Goal: Task Accomplishment & Management: Complete application form

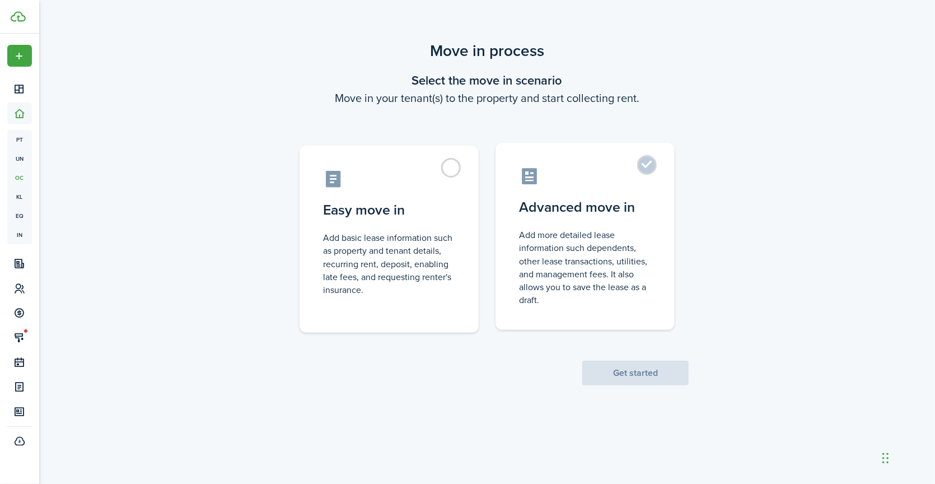
click at [642, 156] on label "Advanced move in Add more detailed lease information such dependents, other lea…" at bounding box center [585, 236] width 179 height 187
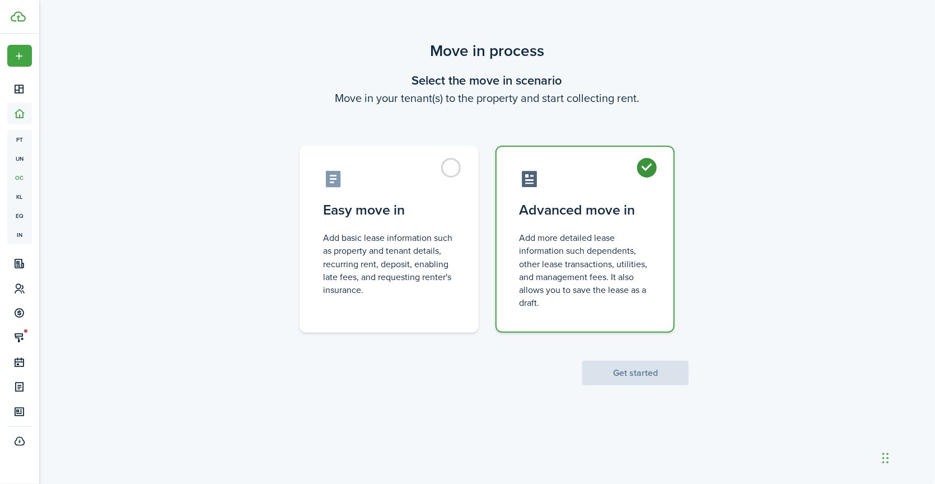
radio input "true"
click at [653, 377] on button "Get started" at bounding box center [635, 373] width 106 height 25
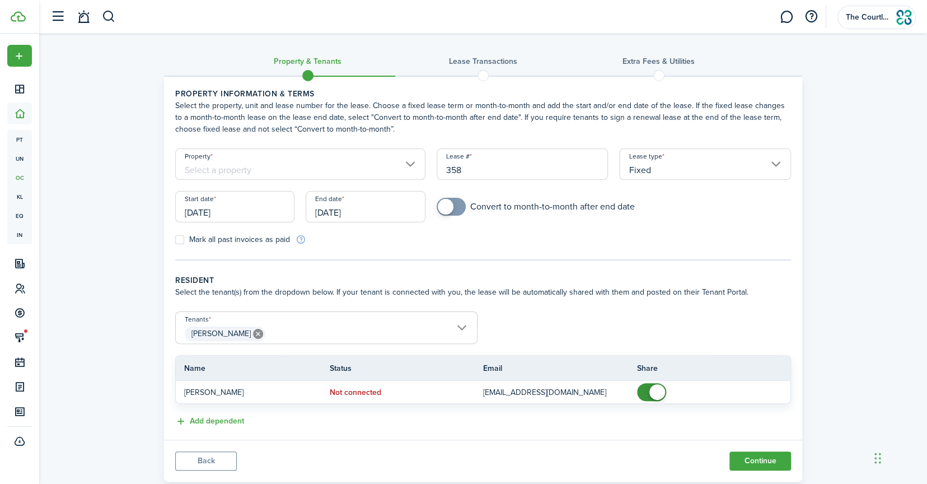
click at [407, 171] on input "Property" at bounding box center [300, 163] width 250 height 31
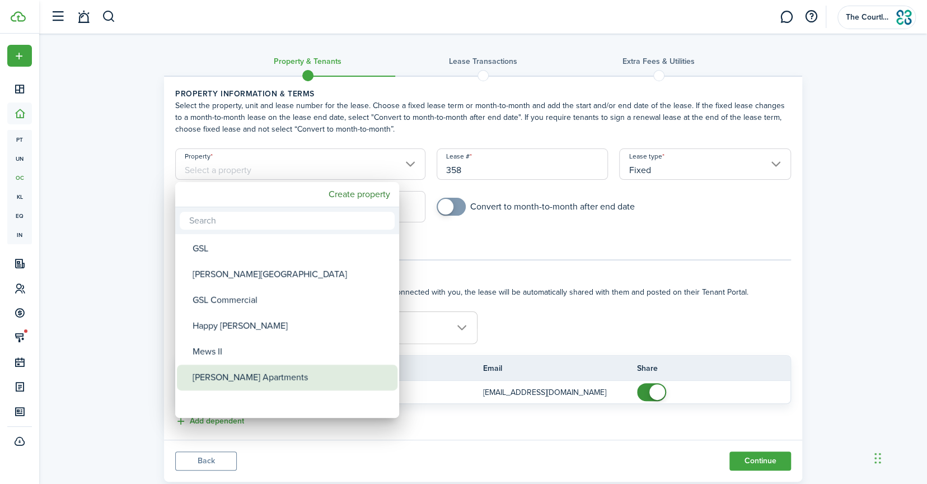
click at [230, 374] on div "[PERSON_NAME] Apartments" at bounding box center [292, 378] width 198 height 26
type input "[PERSON_NAME] Apartments"
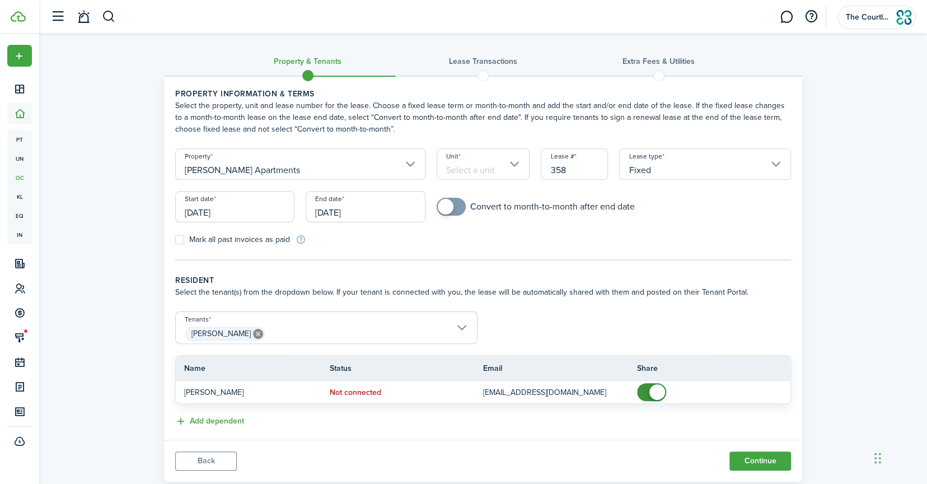
click at [485, 165] on input "Unit" at bounding box center [484, 163] width 94 height 31
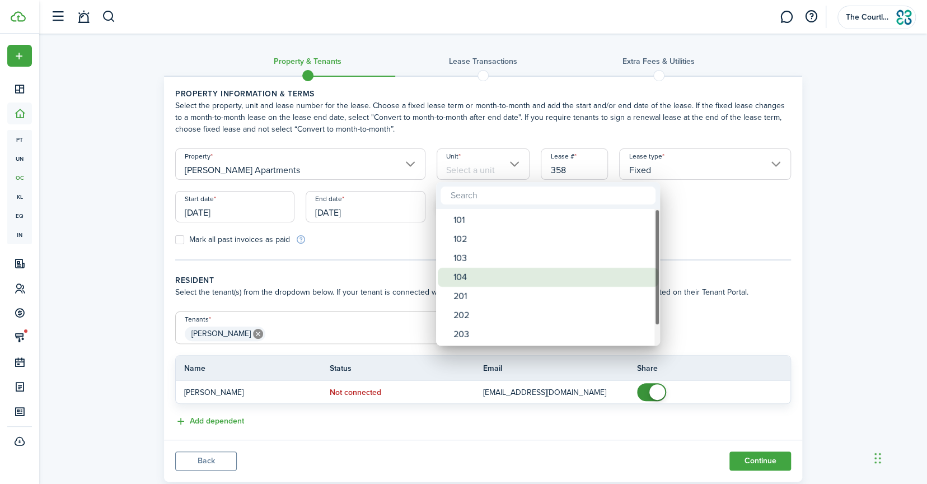
click at [478, 273] on div "104" at bounding box center [553, 277] width 198 height 19
type input "104"
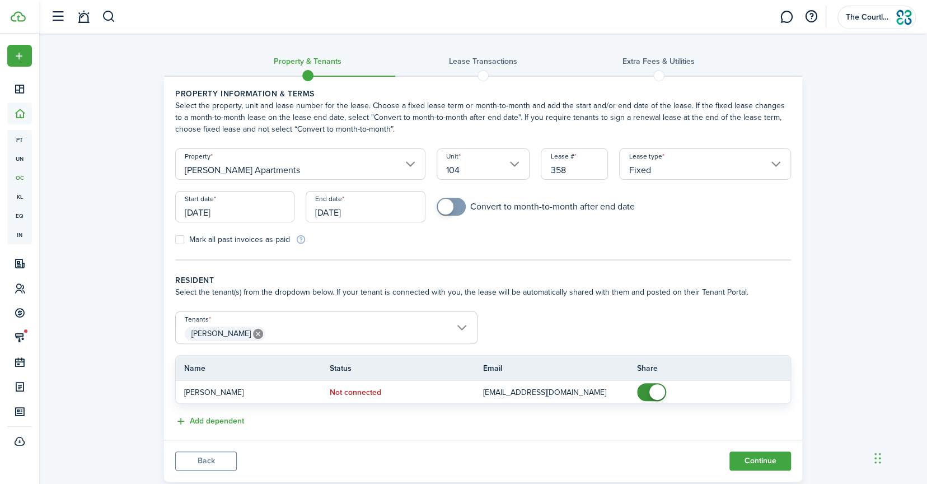
click at [252, 208] on input "[DATE]" at bounding box center [234, 206] width 119 height 31
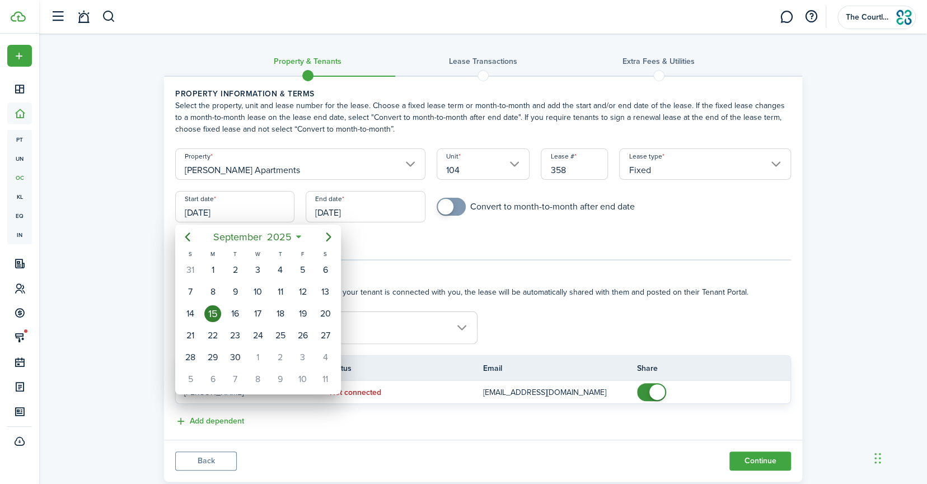
click at [386, 208] on div at bounding box center [463, 241] width 1107 height 663
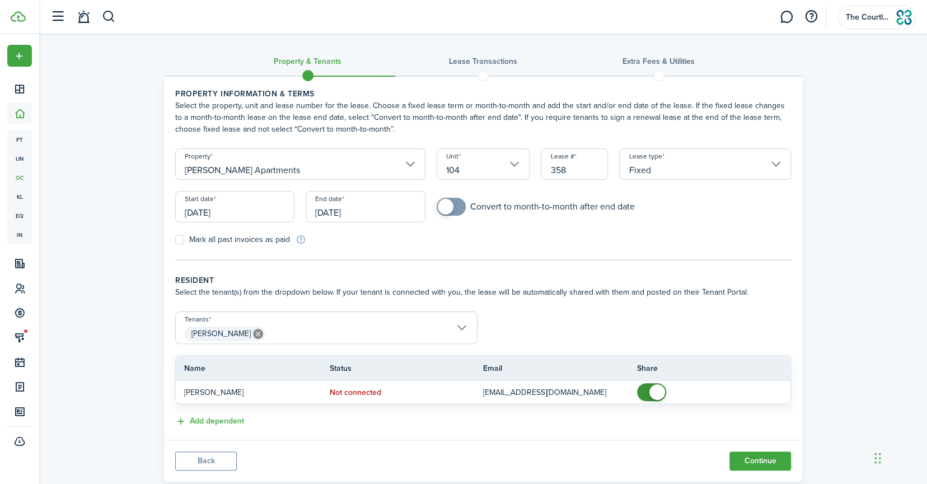
click at [383, 208] on input "[DATE]" at bounding box center [365, 206] width 119 height 31
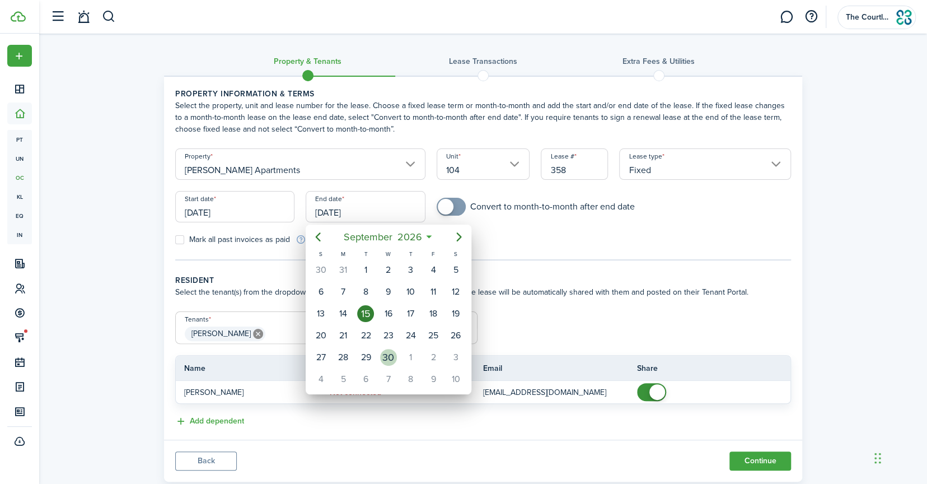
click at [392, 353] on div "30" at bounding box center [388, 357] width 17 height 17
type input "[DATE]"
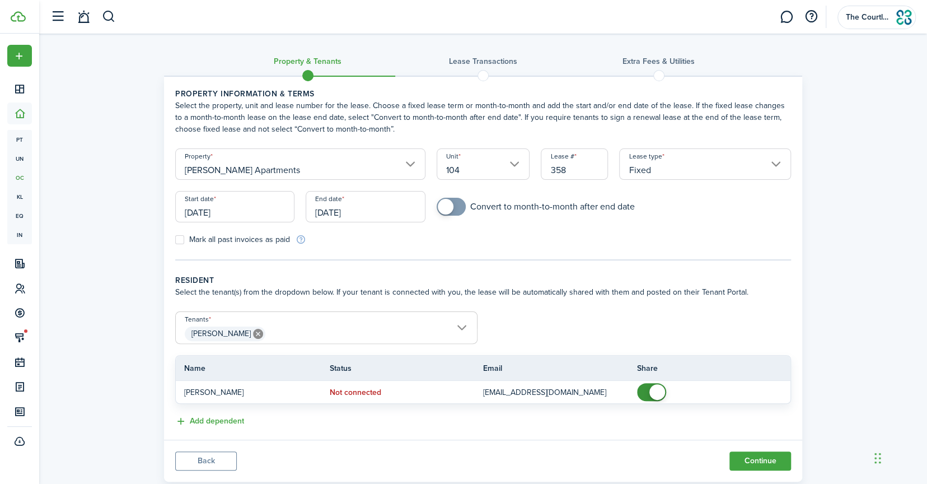
scroll to position [27, 0]
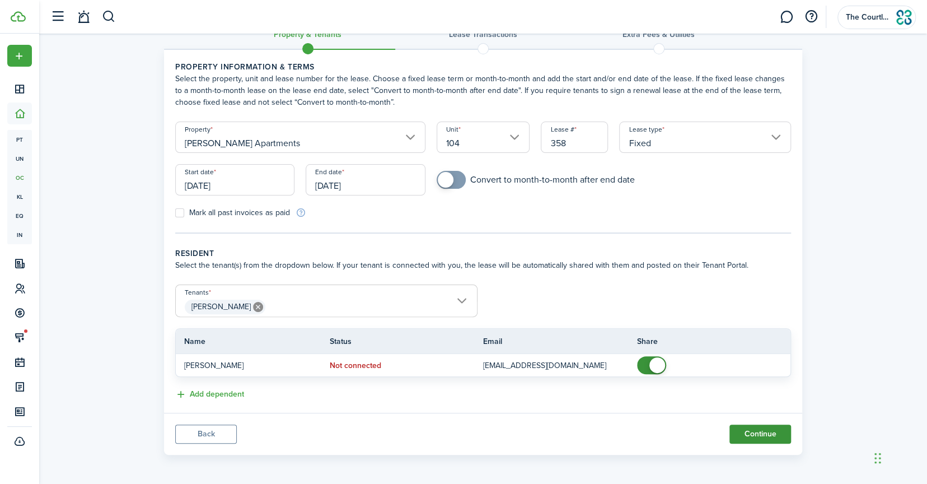
click at [743, 430] on button "Continue" at bounding box center [761, 434] width 62 height 19
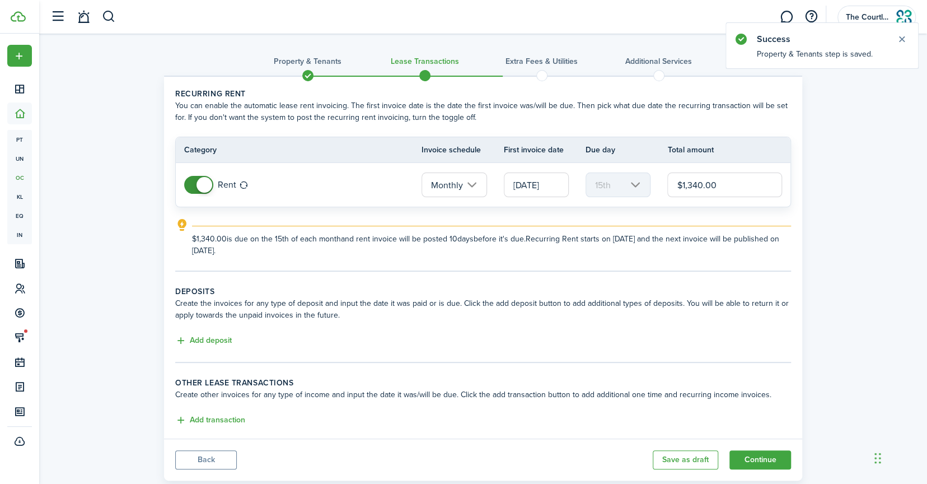
drag, startPoint x: 722, startPoint y: 185, endPoint x: 623, endPoint y: 181, distance: 99.2
click at [623, 181] on tr "Rent Monthly [DATE] 15th $1,340.00" at bounding box center [483, 185] width 615 height 44
type input "$1,200.00"
click at [223, 342] on button "Add deposit" at bounding box center [203, 340] width 57 height 13
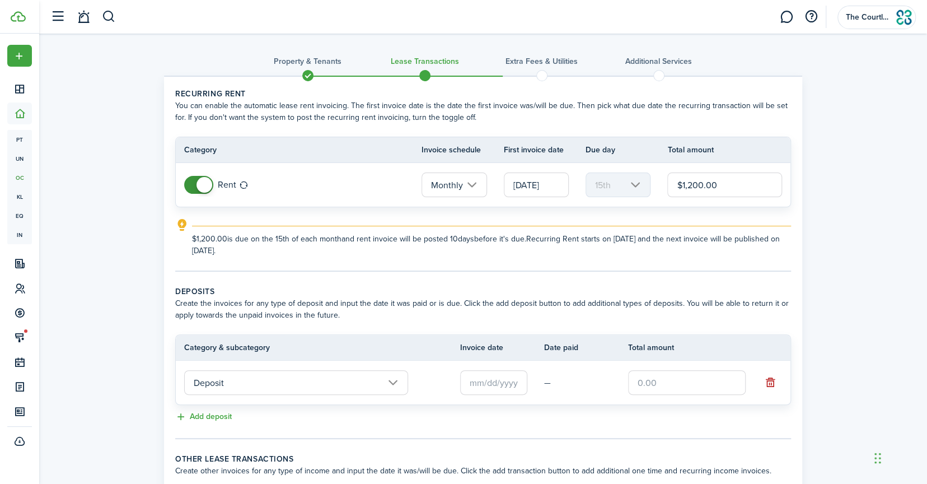
click at [516, 380] on input "text" at bounding box center [493, 382] width 67 height 25
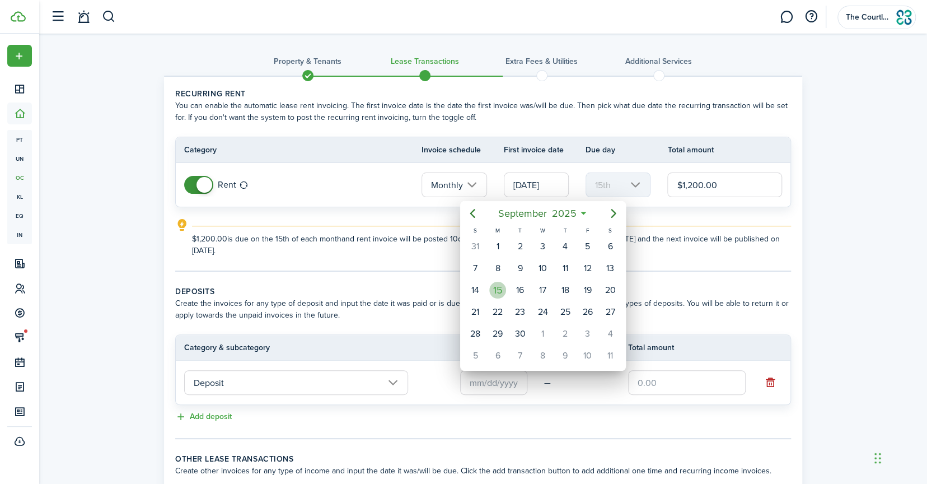
click at [495, 289] on div "15" at bounding box center [498, 290] width 17 height 17
type input "[DATE]"
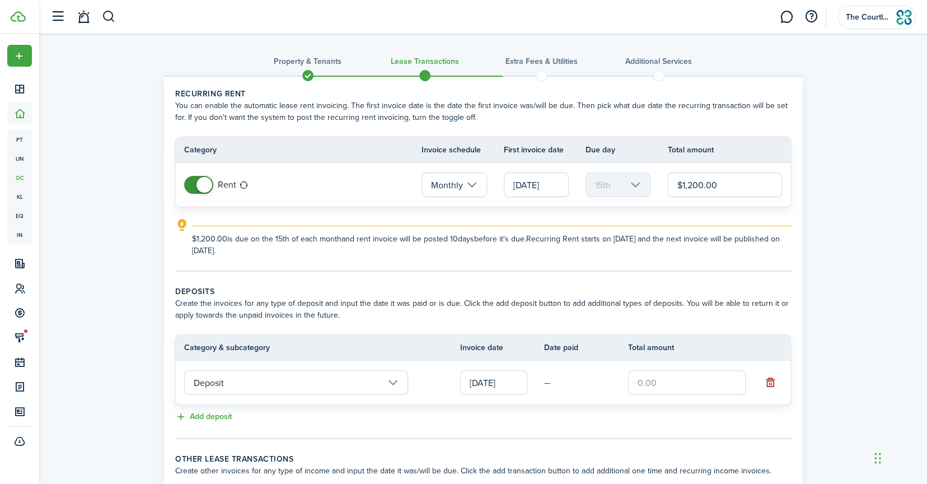
click at [654, 379] on input "text" at bounding box center [687, 382] width 118 height 25
type input "$2,400.00"
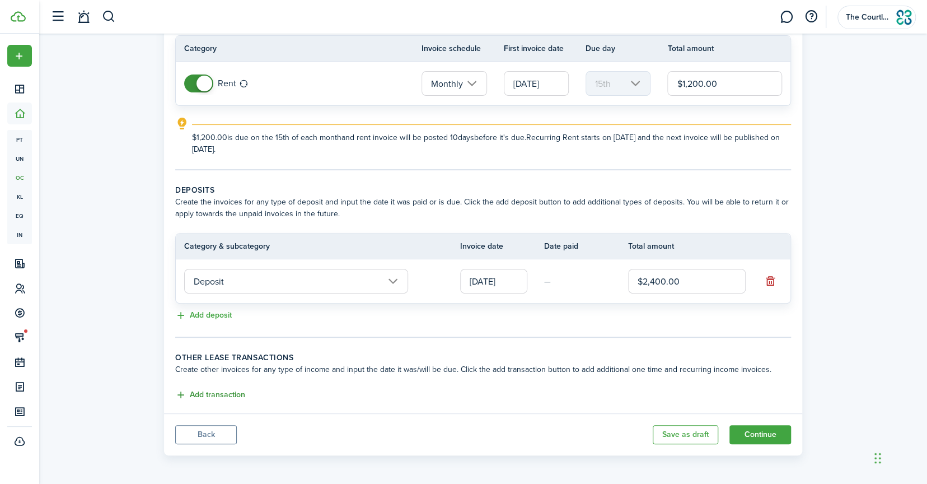
click at [225, 394] on button "Add transaction" at bounding box center [210, 395] width 70 height 13
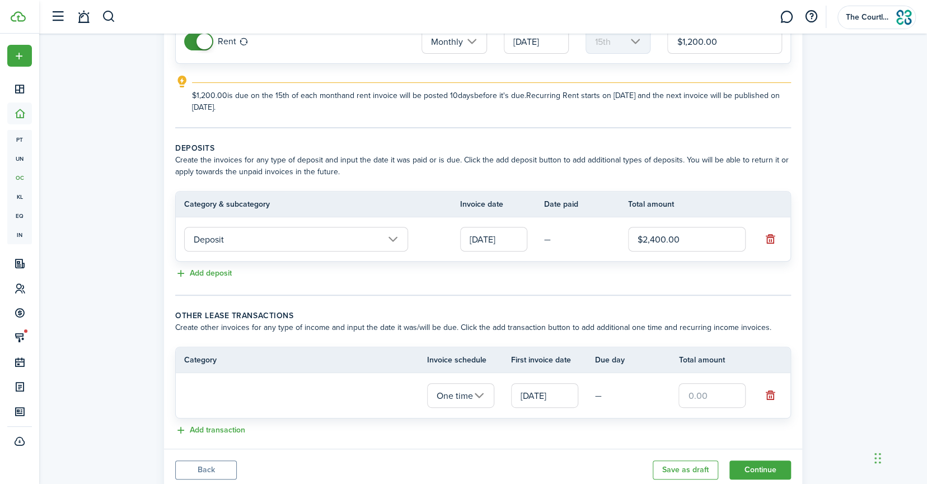
scroll to position [178, 0]
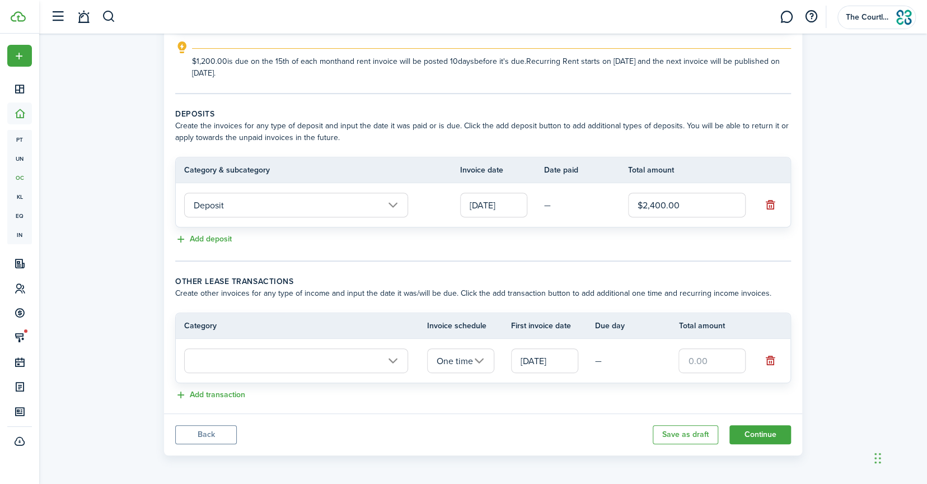
click at [336, 351] on input "text" at bounding box center [296, 360] width 224 height 25
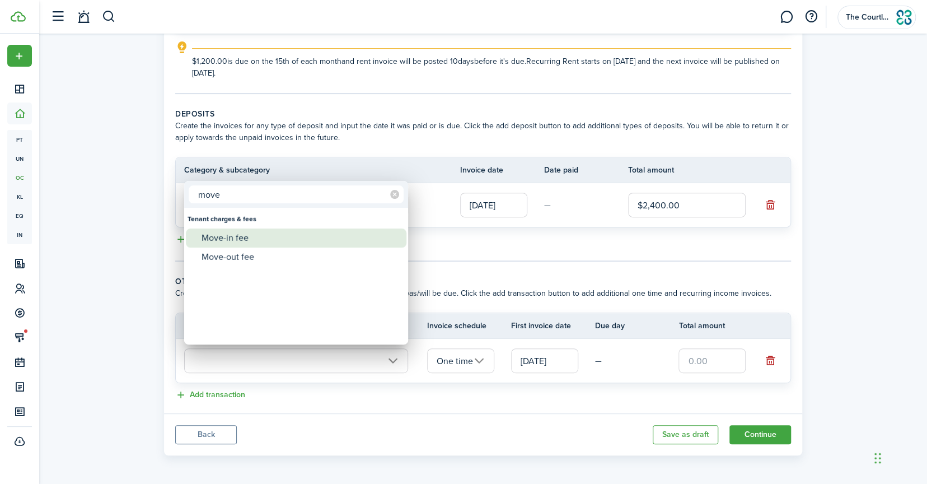
type input "move"
click at [254, 231] on div "Move-in fee" at bounding box center [301, 238] width 198 height 19
type input "Tenant charges & fees / Move-in fee"
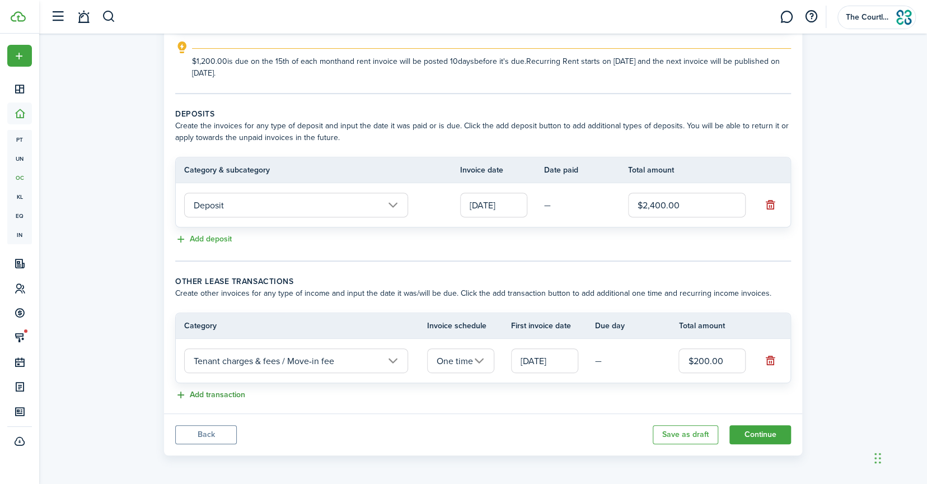
type input "$200.00"
click at [216, 391] on button "Add transaction" at bounding box center [210, 395] width 70 height 13
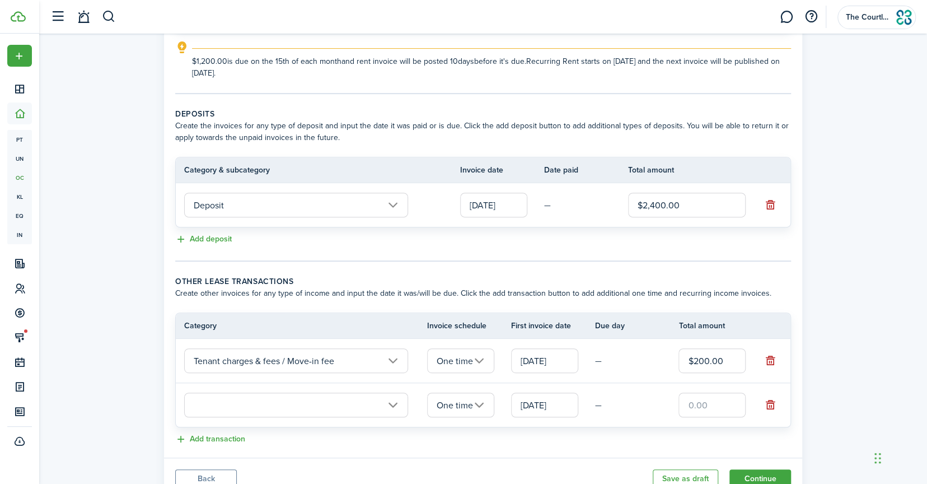
click at [216, 399] on input "text" at bounding box center [296, 405] width 224 height 25
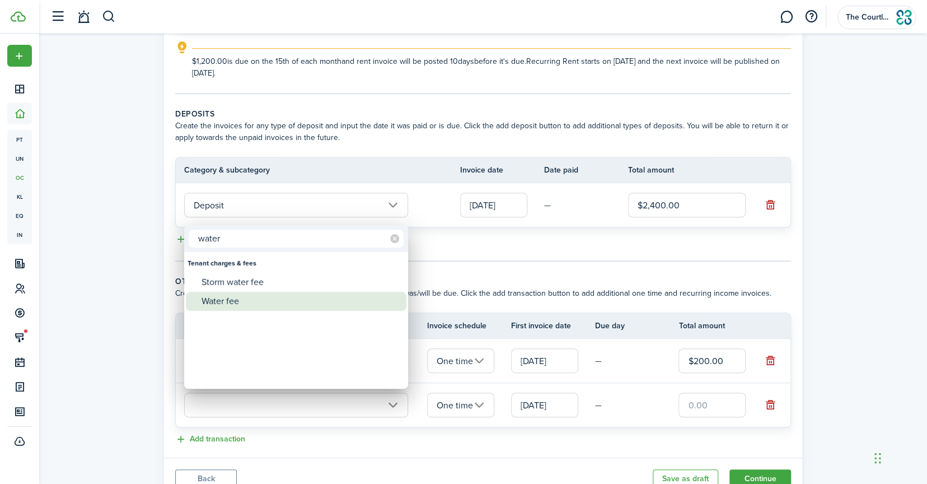
type input "water"
click at [266, 294] on div "Water fee" at bounding box center [301, 301] width 198 height 19
type input "Tenant charges & fees / Water fee"
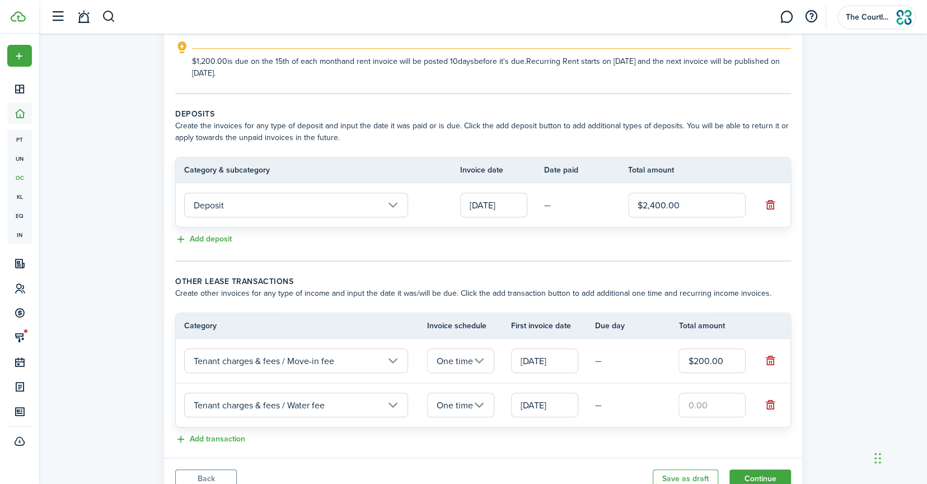
click at [703, 403] on input "text" at bounding box center [712, 405] width 67 height 25
type input "$18.72"
click at [194, 437] on button "Add transaction" at bounding box center [210, 439] width 70 height 13
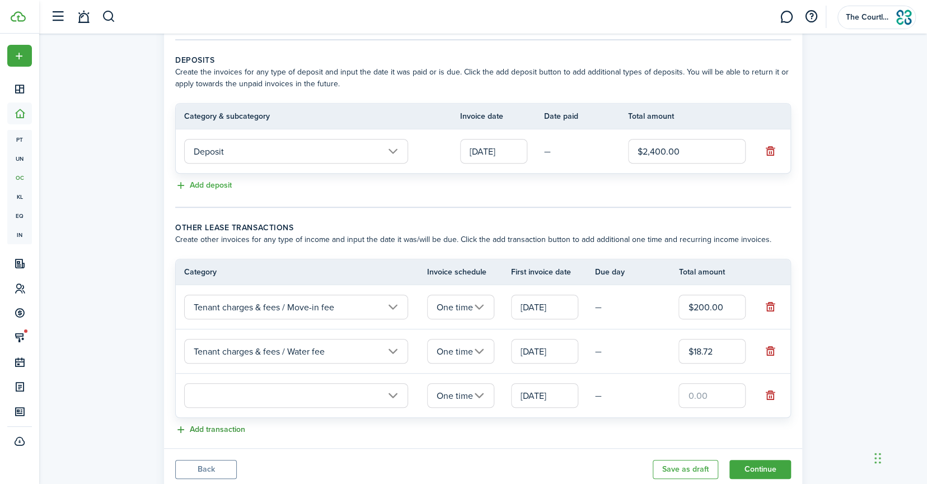
scroll to position [265, 0]
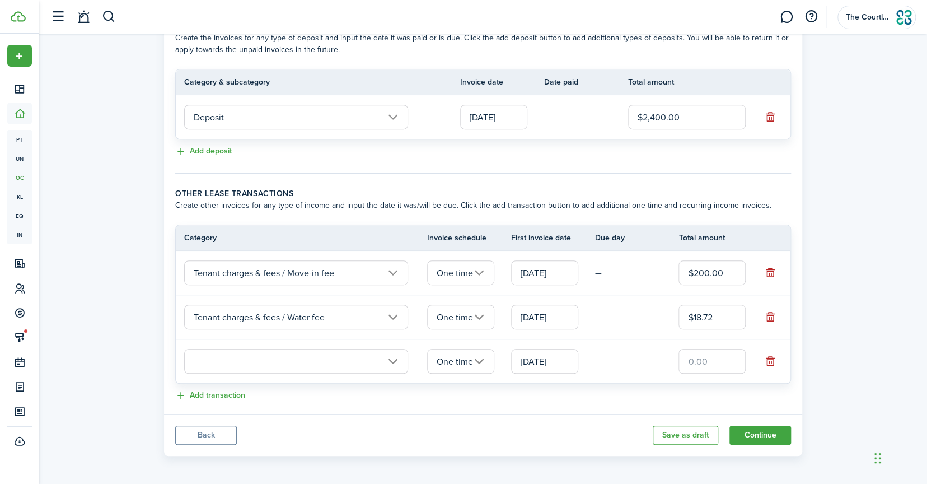
click at [235, 361] on input "text" at bounding box center [296, 361] width 224 height 25
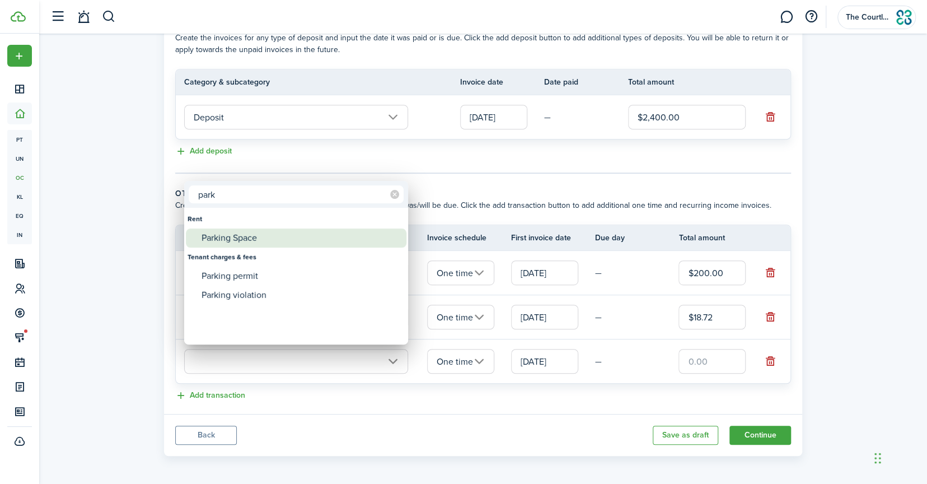
type input "park"
click at [245, 240] on div "Parking Space" at bounding box center [301, 238] width 198 height 19
type input "Rent / Parking Space"
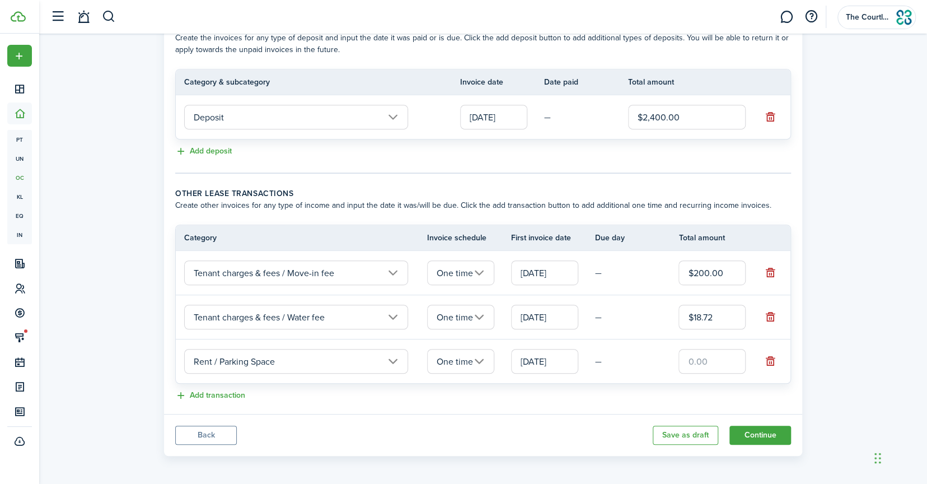
click at [688, 357] on input "text" at bounding box center [712, 361] width 67 height 25
type input "$32.00"
click at [222, 394] on button "Add transaction" at bounding box center [210, 395] width 70 height 13
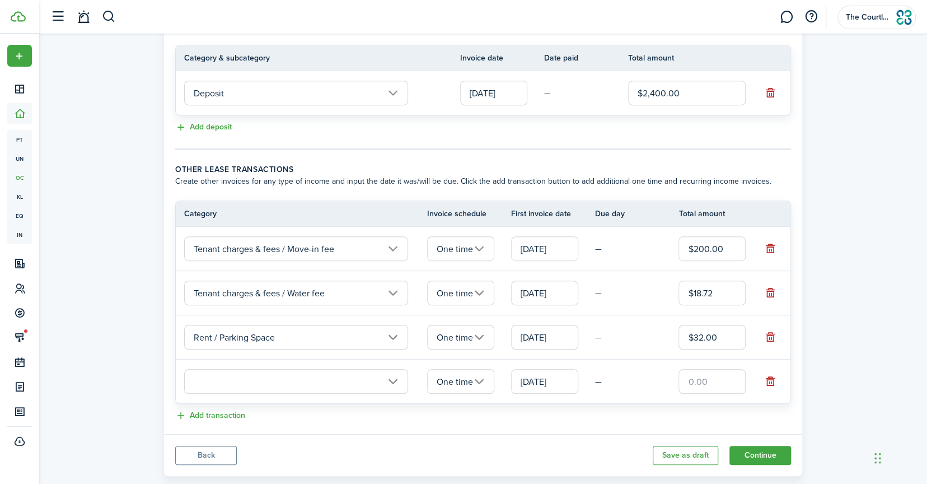
scroll to position [310, 0]
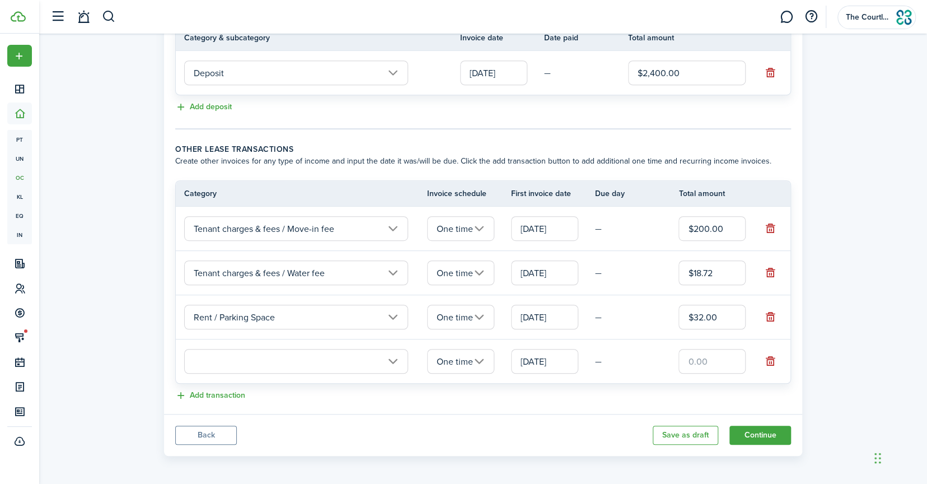
click at [258, 362] on input "text" at bounding box center [296, 361] width 224 height 25
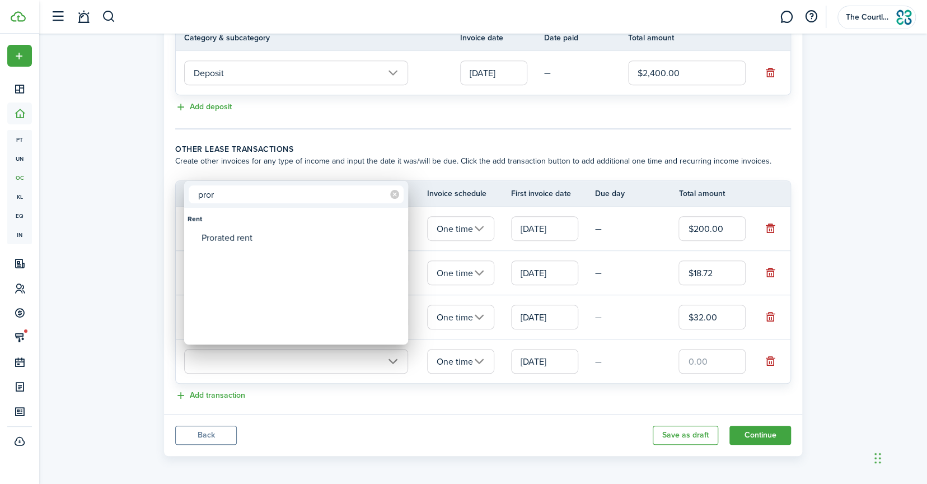
type input "pror"
click at [249, 242] on div "Prorated rent" at bounding box center [301, 238] width 198 height 19
type input "Rent / Prorated rent"
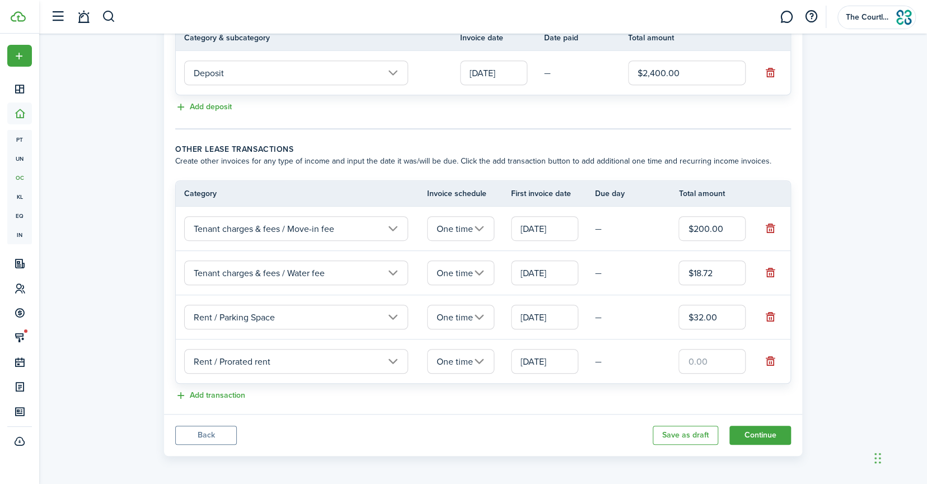
click at [688, 359] on input "text" at bounding box center [712, 361] width 67 height 25
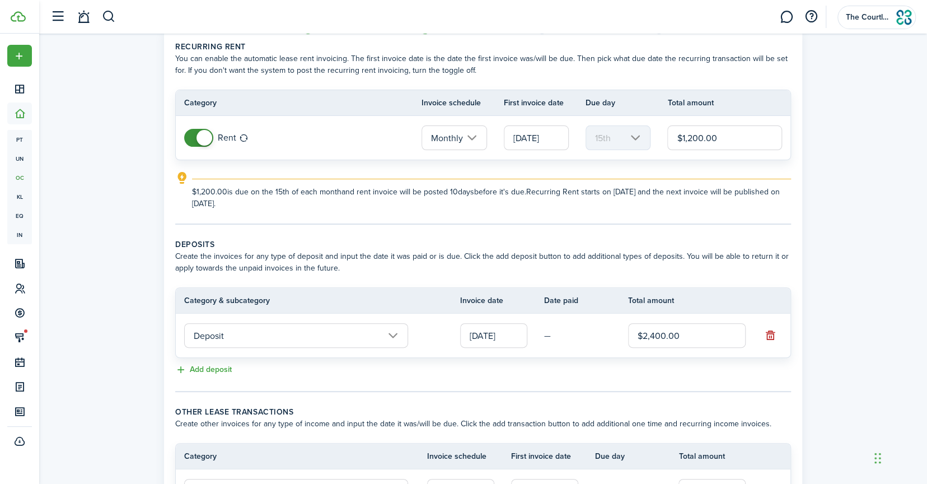
scroll to position [0, 0]
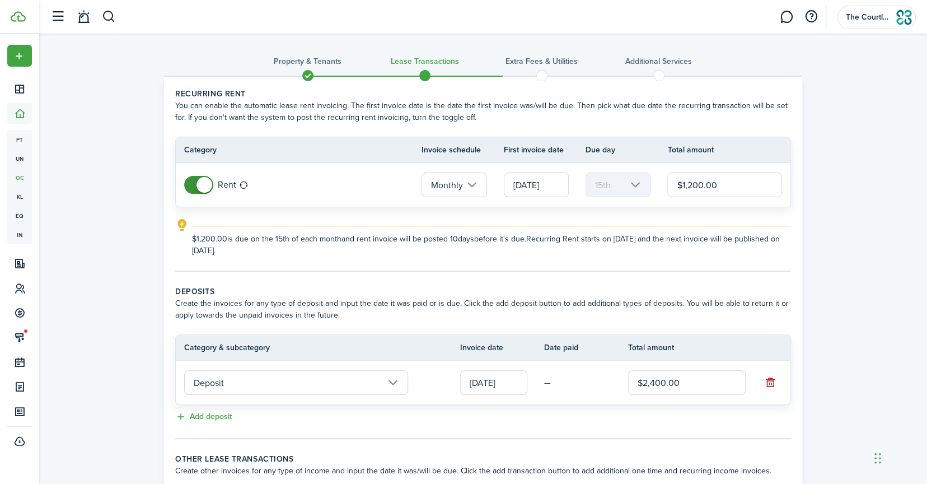
click at [538, 186] on input "[DATE]" at bounding box center [536, 185] width 65 height 25
type input "$640.00"
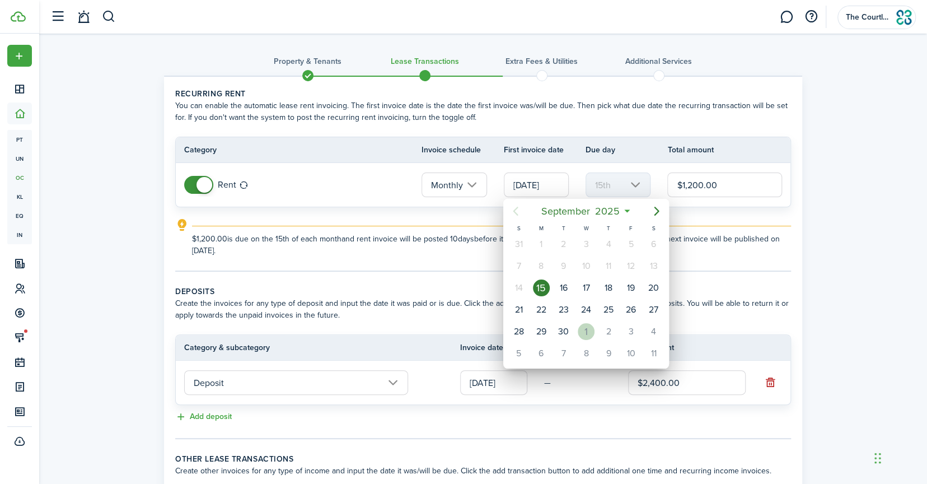
click at [586, 328] on div "1" at bounding box center [586, 331] width 17 height 17
type input "[DATE]"
type input "1st"
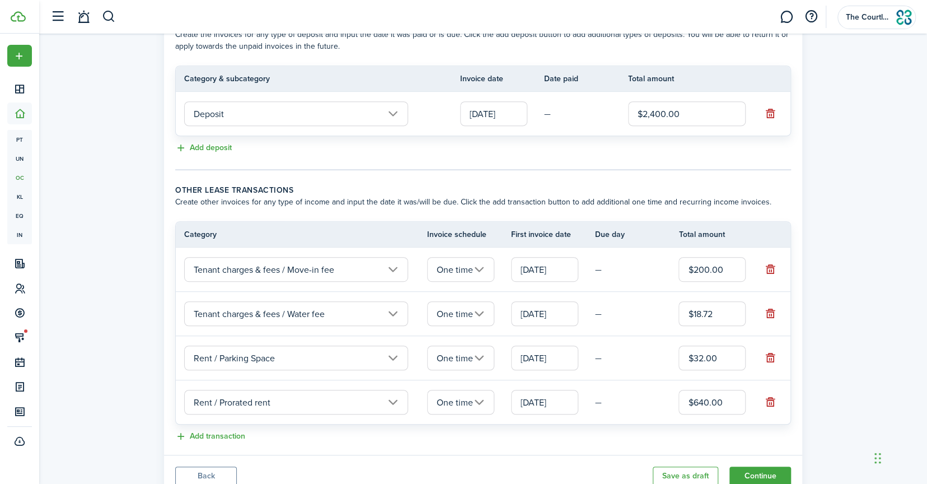
scroll to position [310, 0]
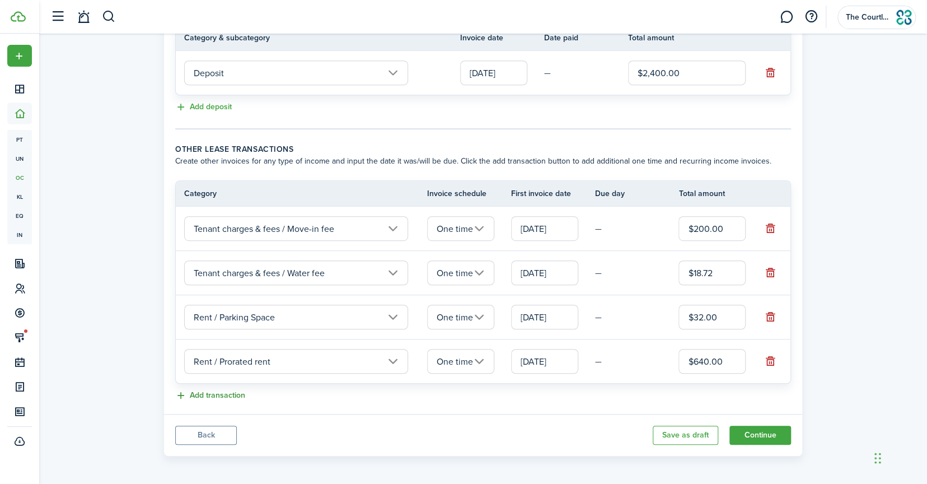
click at [208, 395] on button "Add transaction" at bounding box center [210, 395] width 70 height 13
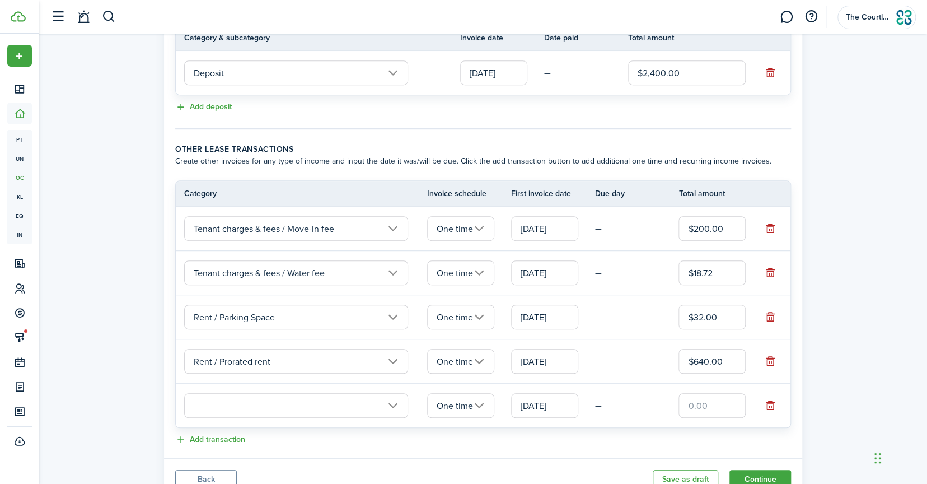
click at [235, 403] on input "text" at bounding box center [296, 405] width 224 height 25
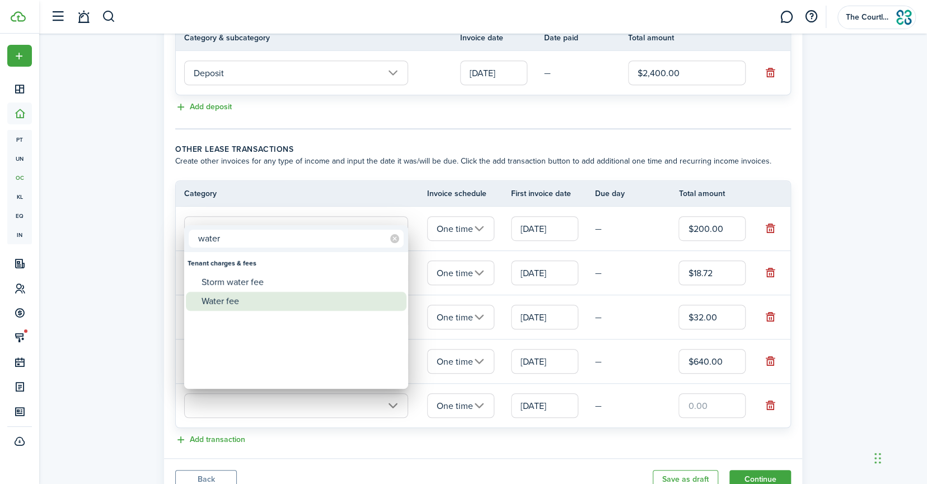
type input "water"
click at [262, 301] on div "Water fee" at bounding box center [301, 301] width 198 height 19
type input "Tenant charges & fees / Water fee"
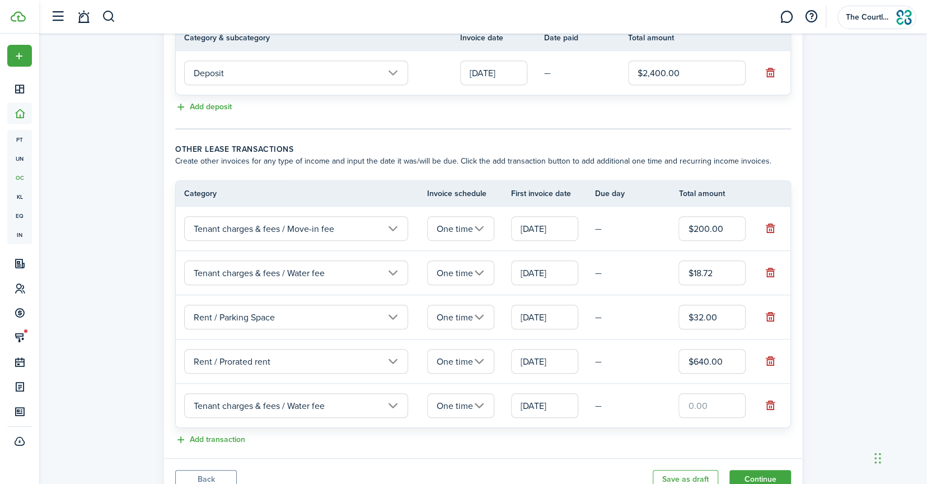
click at [479, 405] on input "One time" at bounding box center [460, 405] width 67 height 25
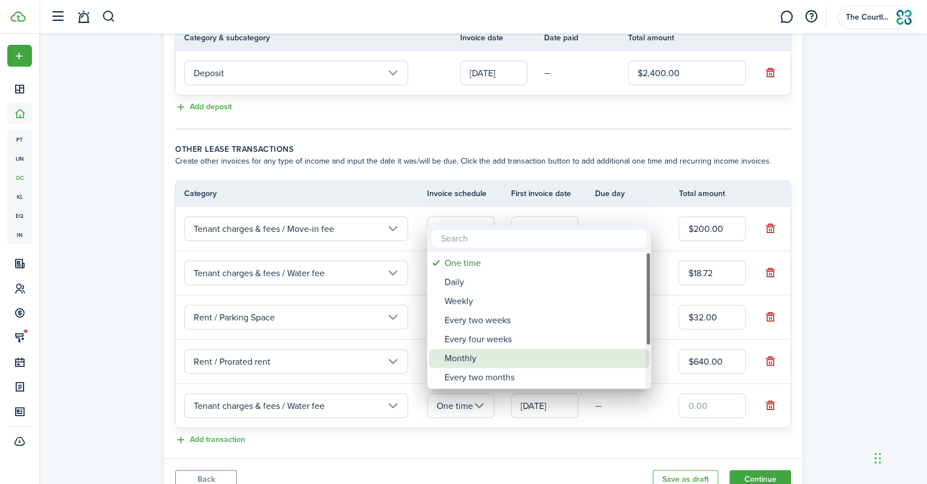
click at [473, 349] on div "Monthly" at bounding box center [544, 358] width 198 height 19
type input "Monthly"
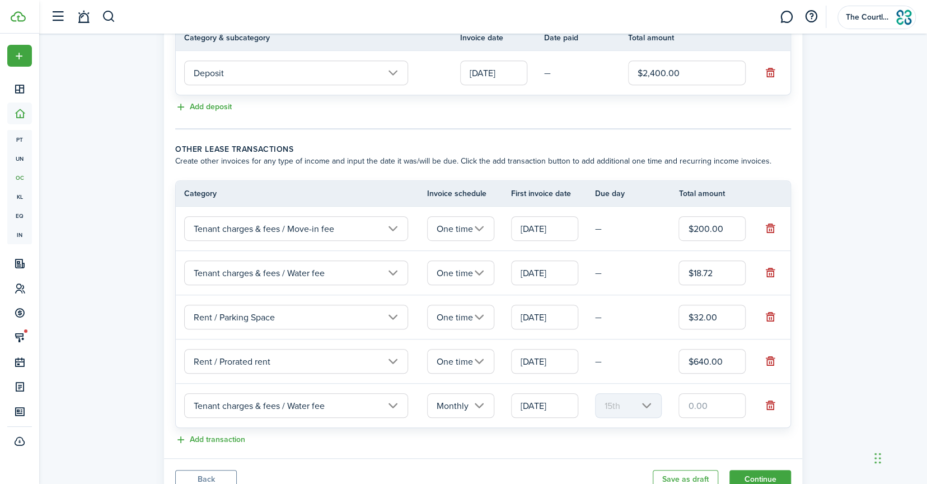
click at [556, 406] on input "[DATE]" at bounding box center [544, 405] width 67 height 25
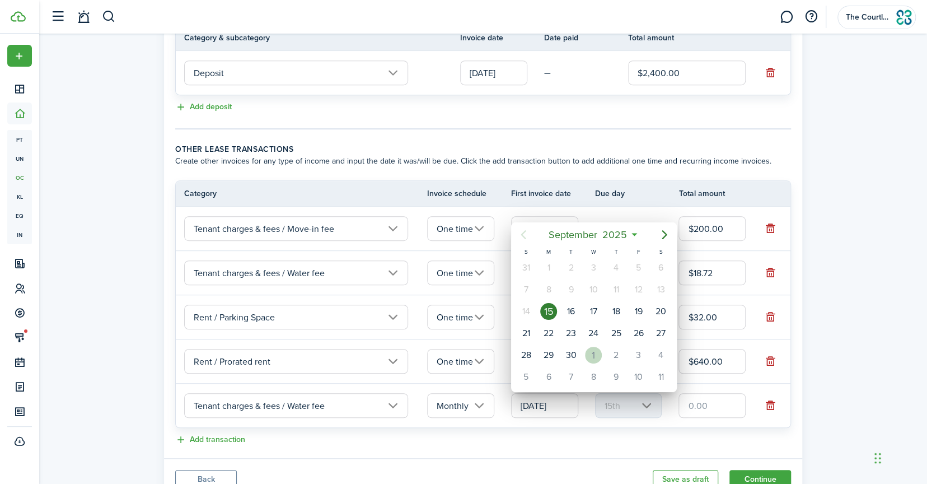
click at [595, 355] on div "1" at bounding box center [593, 355] width 17 height 17
type input "[DATE]"
type input "1st"
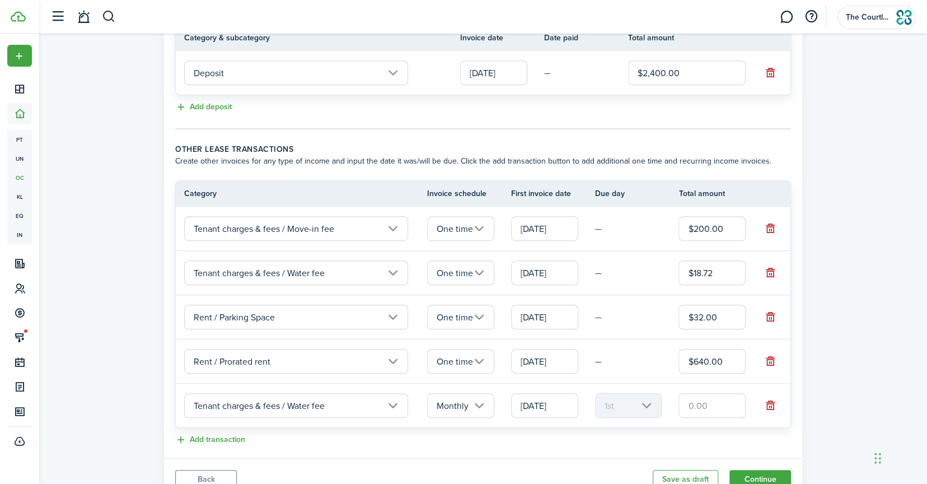
click at [693, 398] on input "text" at bounding box center [712, 405] width 67 height 25
type input "$35.00"
click at [211, 437] on button "Add transaction" at bounding box center [210, 439] width 70 height 13
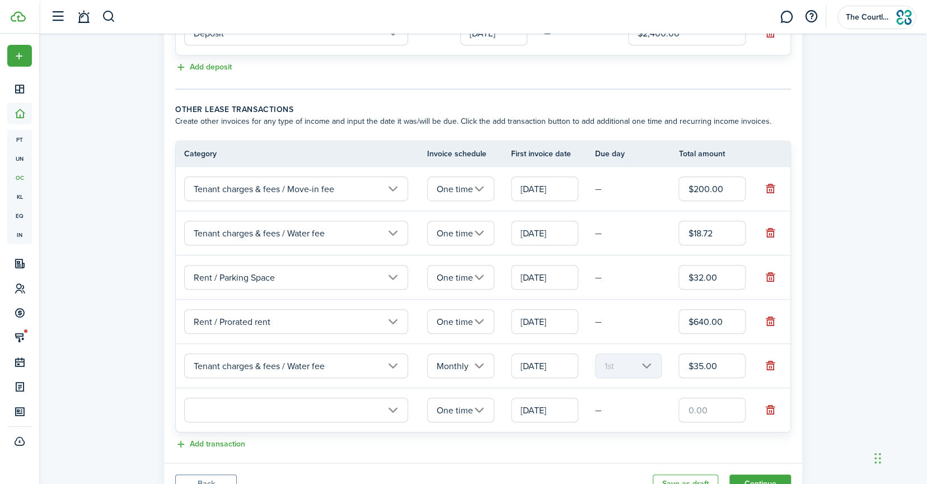
scroll to position [399, 0]
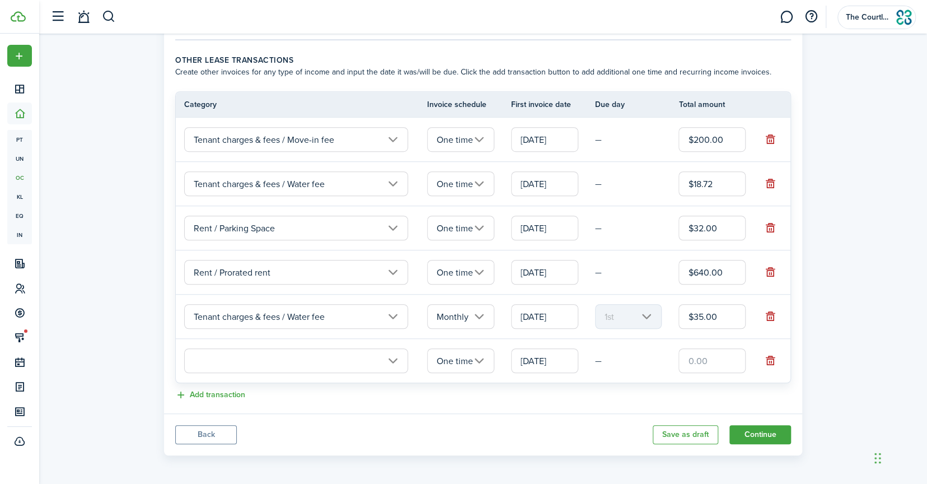
click at [286, 362] on input "text" at bounding box center [296, 360] width 224 height 25
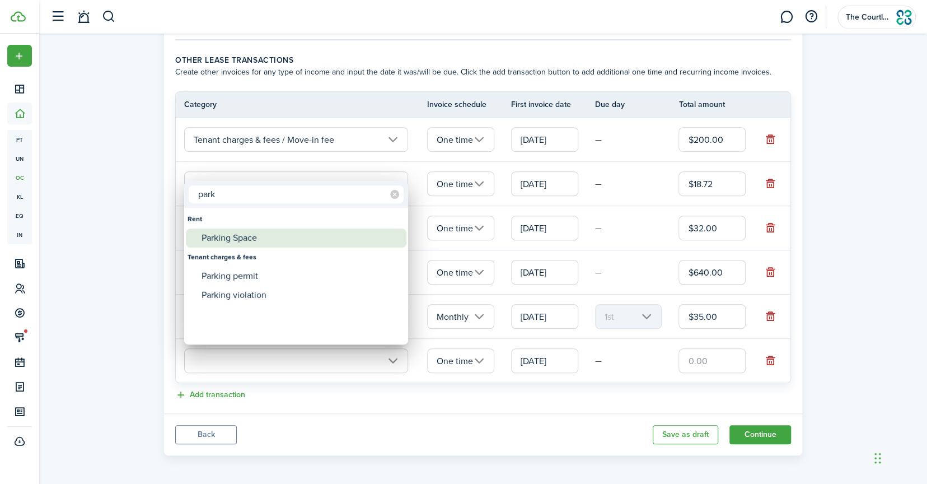
type input "park"
click at [253, 243] on div "Parking Space" at bounding box center [301, 238] width 198 height 19
type input "Rent / Parking Space"
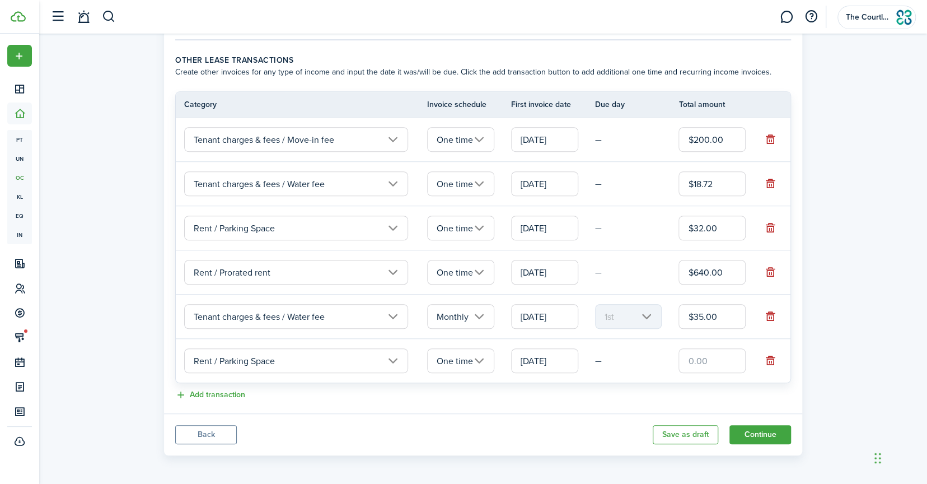
click at [485, 362] on input "One time" at bounding box center [460, 360] width 67 height 25
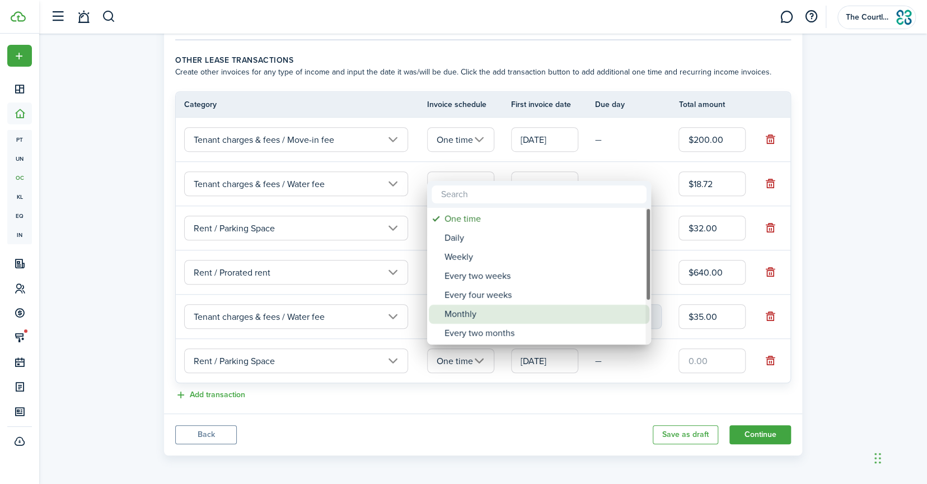
click at [475, 317] on div "Monthly" at bounding box center [544, 314] width 198 height 19
type input "Monthly"
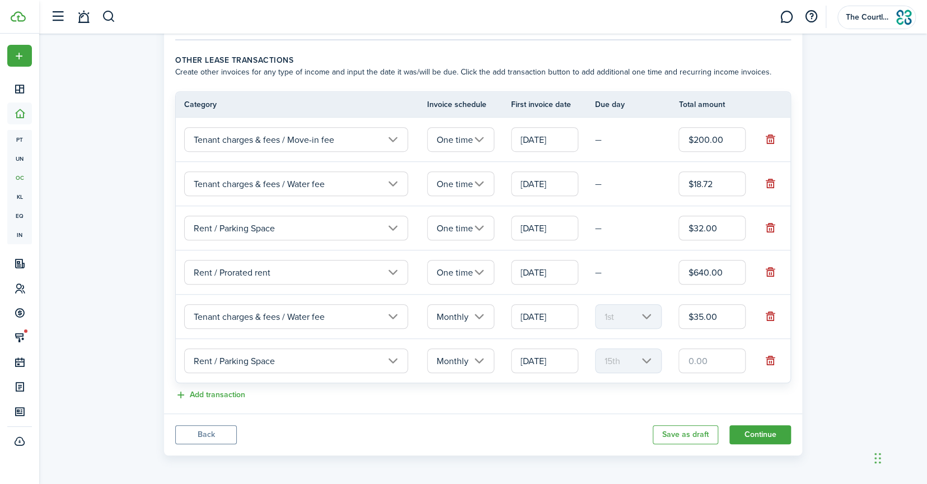
click at [530, 354] on input "[DATE]" at bounding box center [544, 360] width 67 height 25
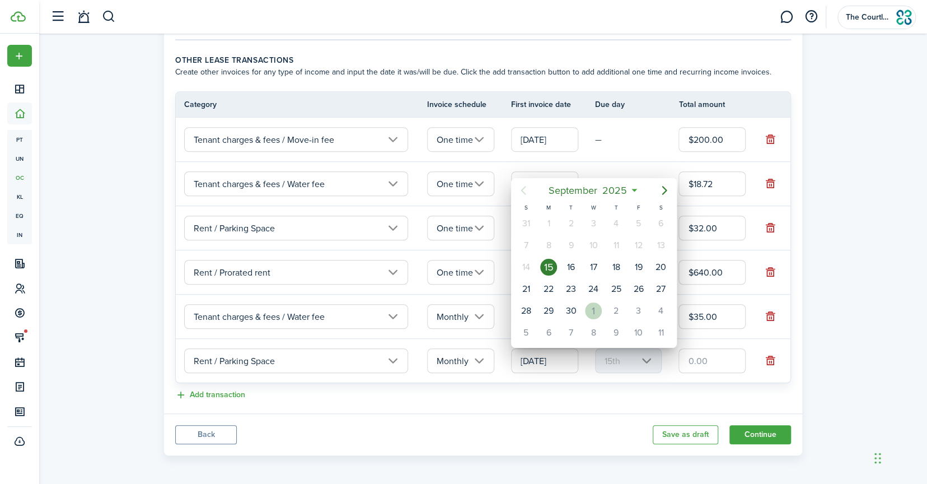
click at [594, 313] on div "1" at bounding box center [593, 310] width 17 height 17
type input "[DATE]"
type input "1st"
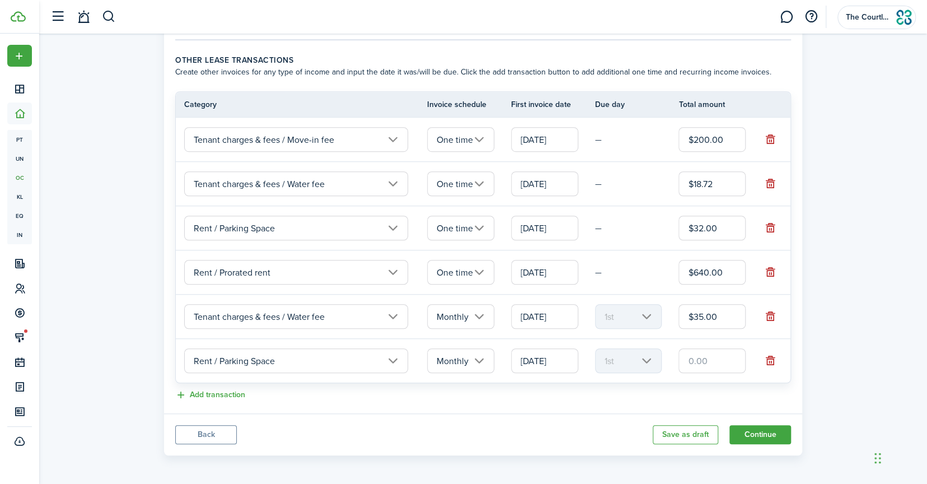
click at [708, 360] on input "text" at bounding box center [712, 360] width 67 height 25
type input "$60.00"
click at [771, 429] on button "Continue" at bounding box center [761, 434] width 62 height 19
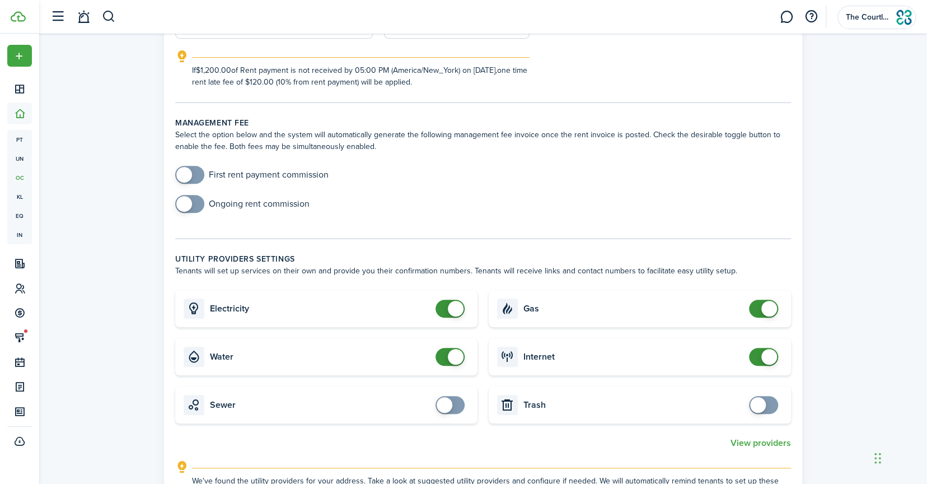
scroll to position [448, 0]
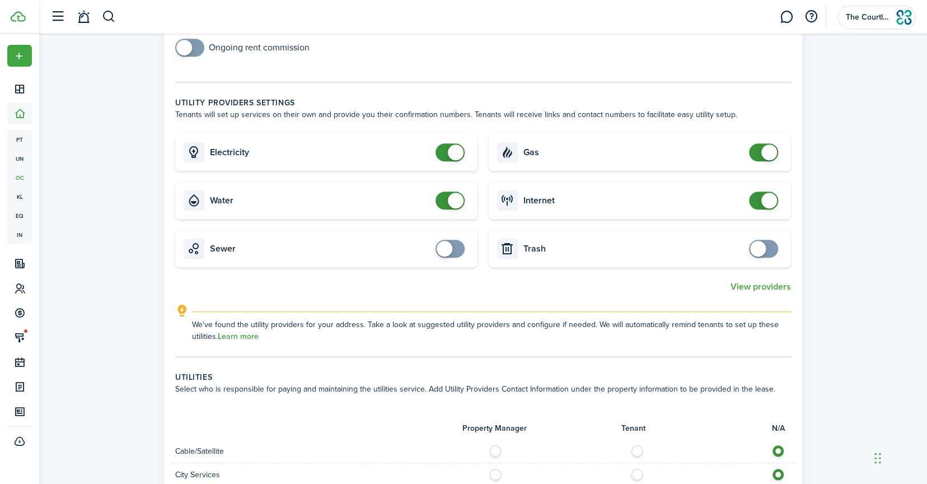
checkbox input "false"
click at [458, 193] on span at bounding box center [456, 201] width 16 height 16
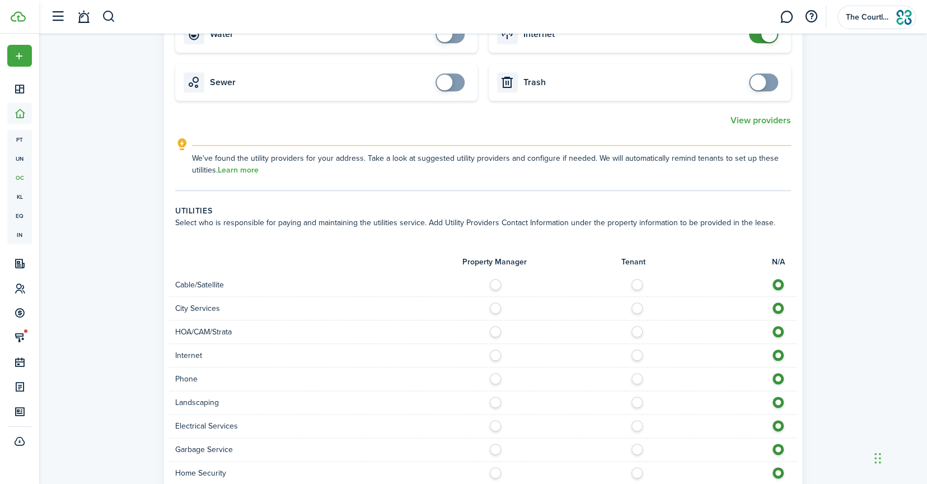
scroll to position [616, 0]
click at [633, 282] on label at bounding box center [641, 280] width 20 height 6
radio input "true"
click at [641, 302] on label at bounding box center [641, 304] width 20 height 6
radio input "true"
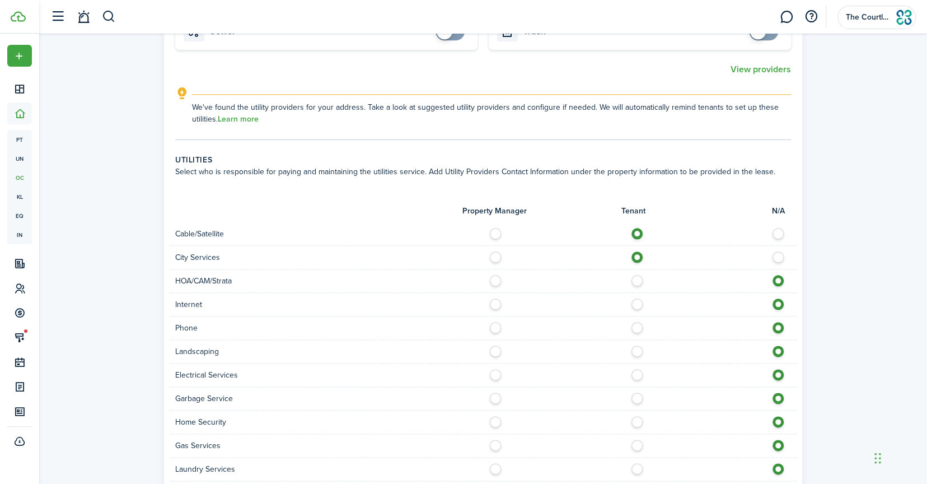
scroll to position [728, 0]
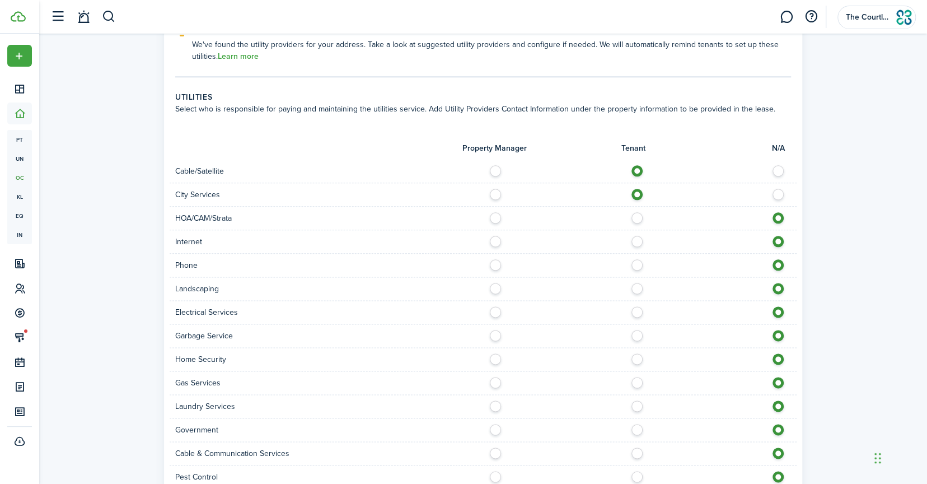
click at [638, 241] on label at bounding box center [641, 239] width 20 height 6
radio input "true"
click at [637, 265] on label at bounding box center [641, 262] width 20 height 6
radio input "true"
click at [498, 286] on label at bounding box center [499, 286] width 20 height 6
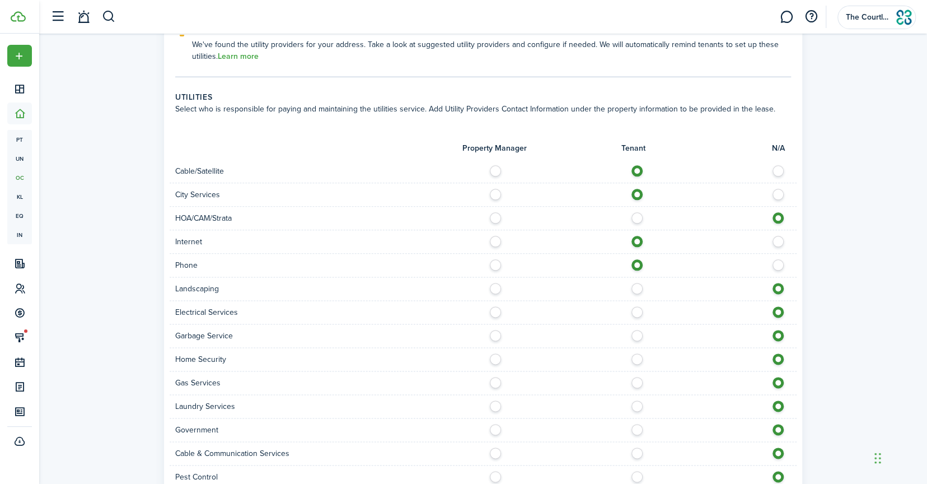
radio input "true"
click at [638, 309] on label at bounding box center [641, 309] width 20 height 6
radio input "true"
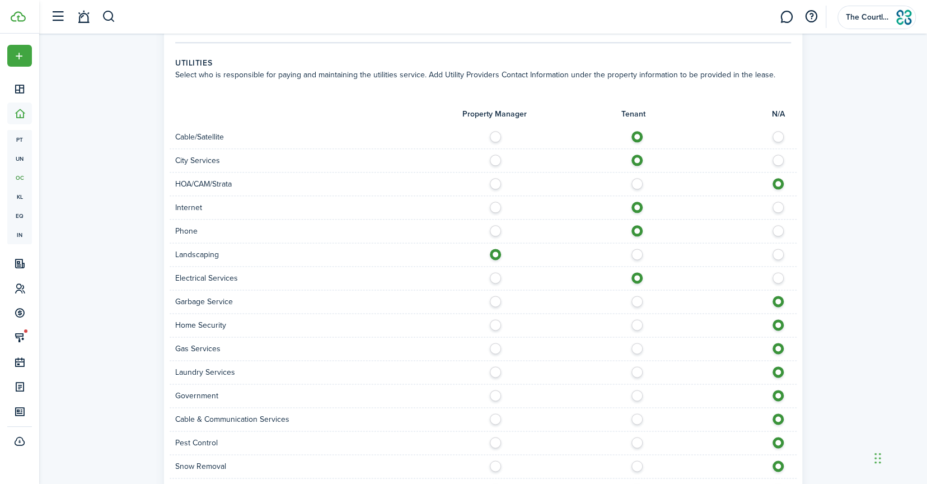
scroll to position [885, 0]
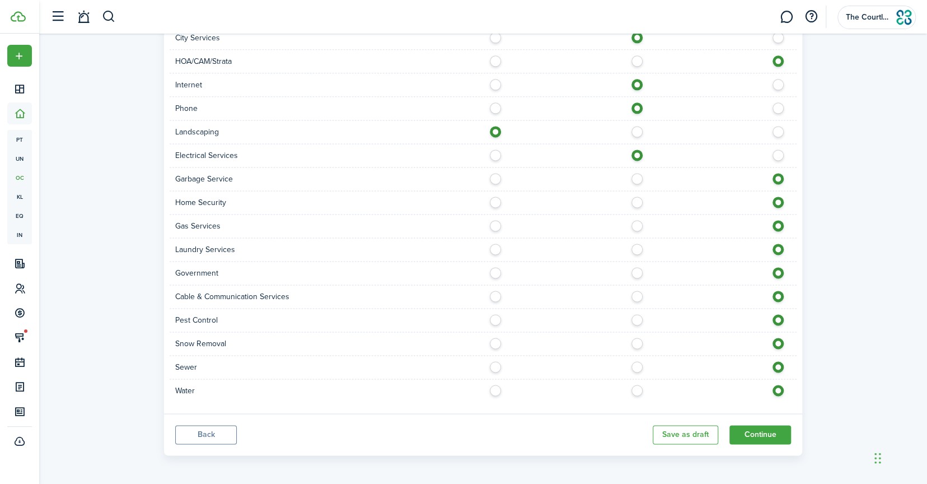
click at [498, 178] on label at bounding box center [499, 176] width 20 height 6
radio input "true"
click at [638, 197] on label at bounding box center [641, 200] width 20 height 6
radio input "true"
click at [637, 226] on label at bounding box center [641, 223] width 20 height 6
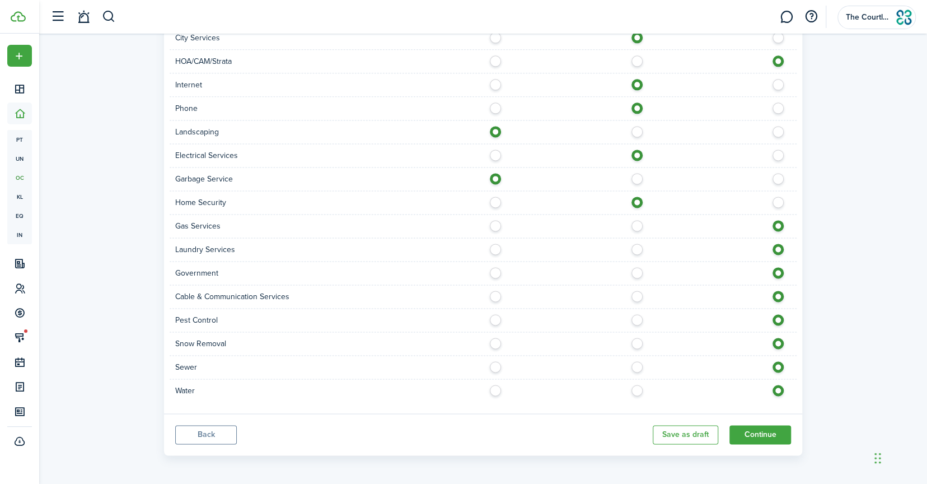
radio input "true"
click at [495, 271] on label at bounding box center [499, 270] width 20 height 6
radio input "true"
click at [638, 295] on label at bounding box center [641, 294] width 20 height 6
radio input "true"
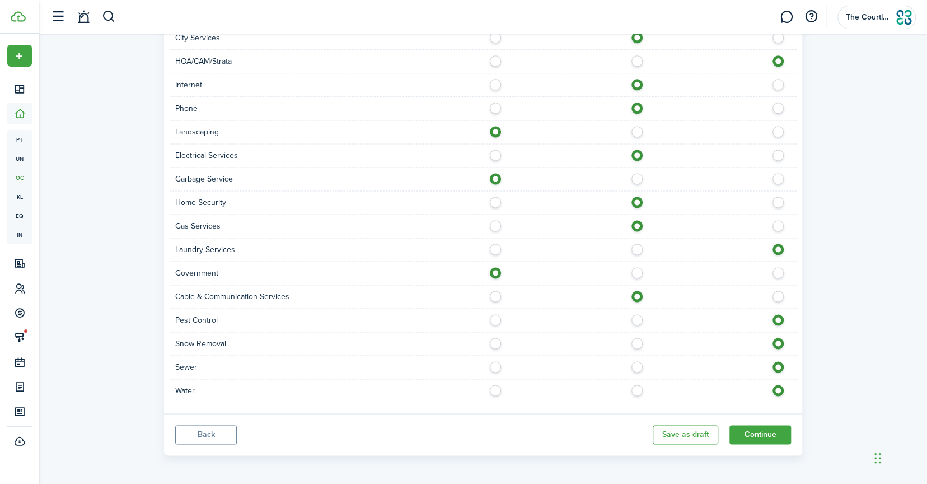
click at [491, 317] on label at bounding box center [499, 317] width 20 height 6
radio input "true"
click at [495, 365] on label at bounding box center [499, 364] width 20 height 6
radio input "true"
click at [491, 385] on label at bounding box center [499, 388] width 20 height 6
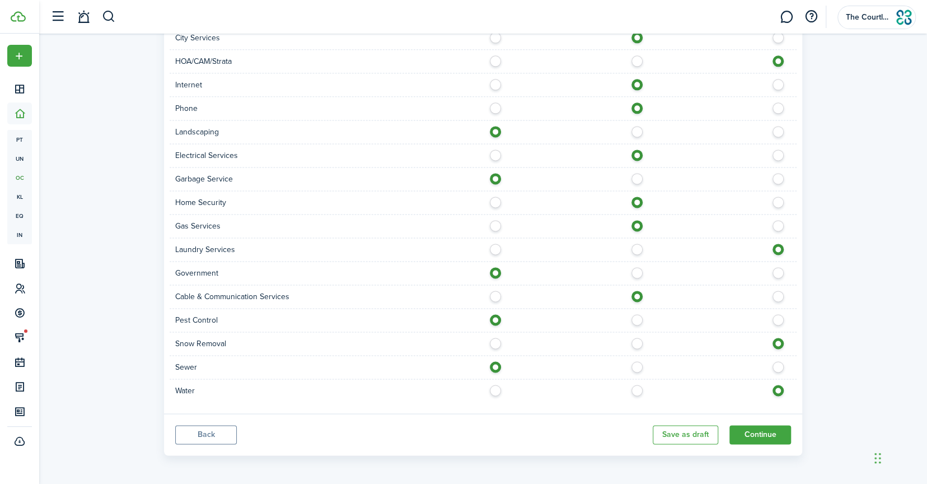
radio input "true"
click at [750, 435] on button "Continue" at bounding box center [761, 434] width 62 height 19
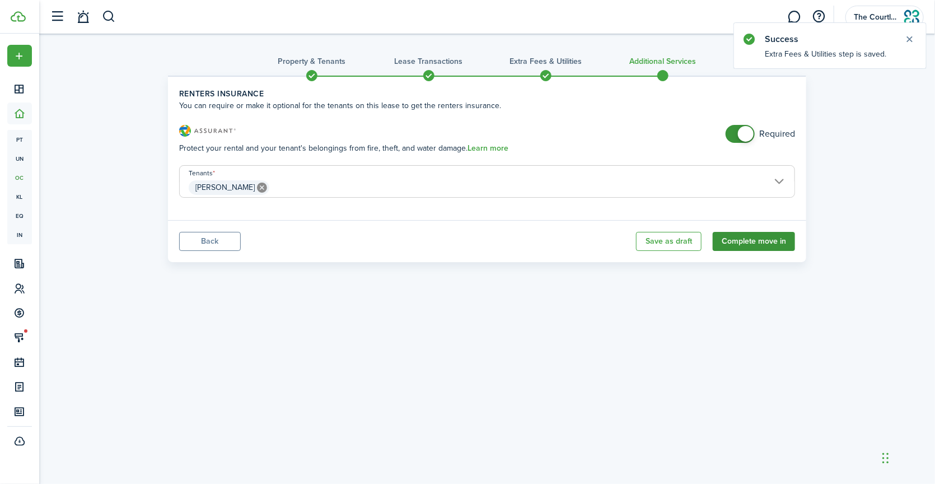
click at [740, 242] on button "Complete move in" at bounding box center [754, 241] width 82 height 19
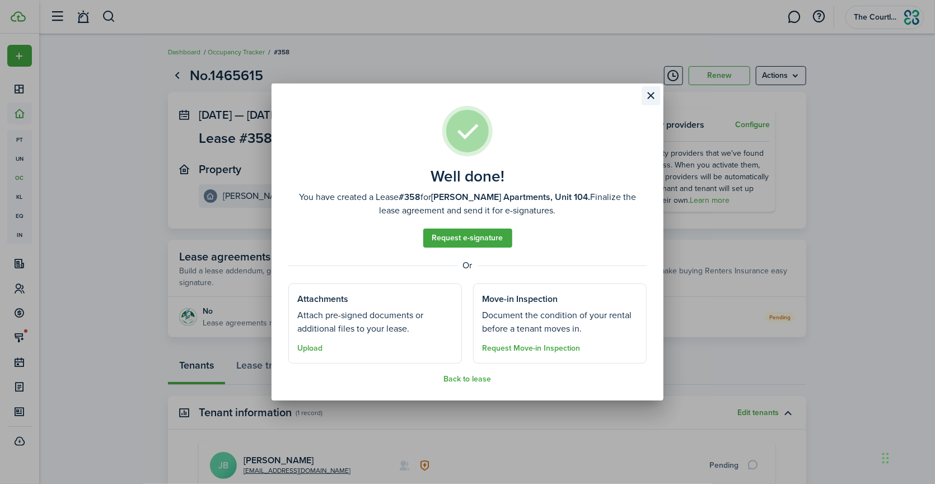
click at [657, 93] on button "Close modal" at bounding box center [651, 95] width 19 height 19
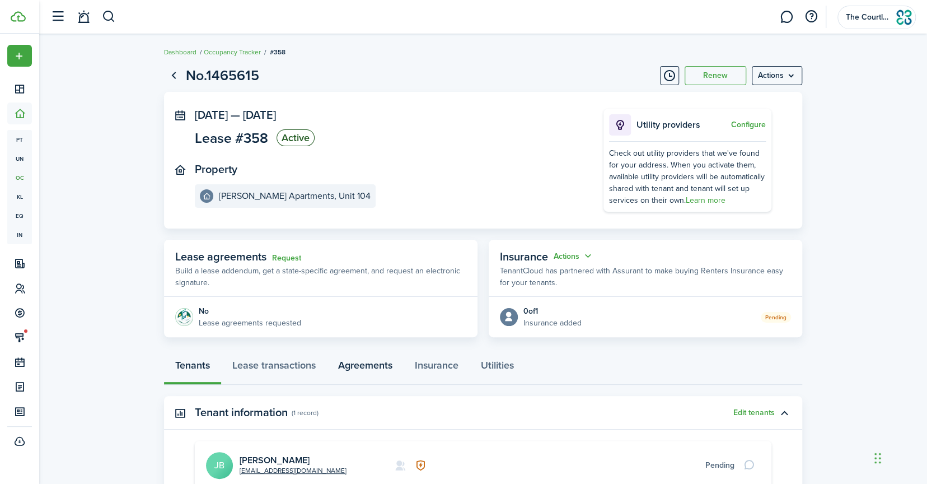
click at [343, 363] on link "Agreements" at bounding box center [365, 368] width 77 height 34
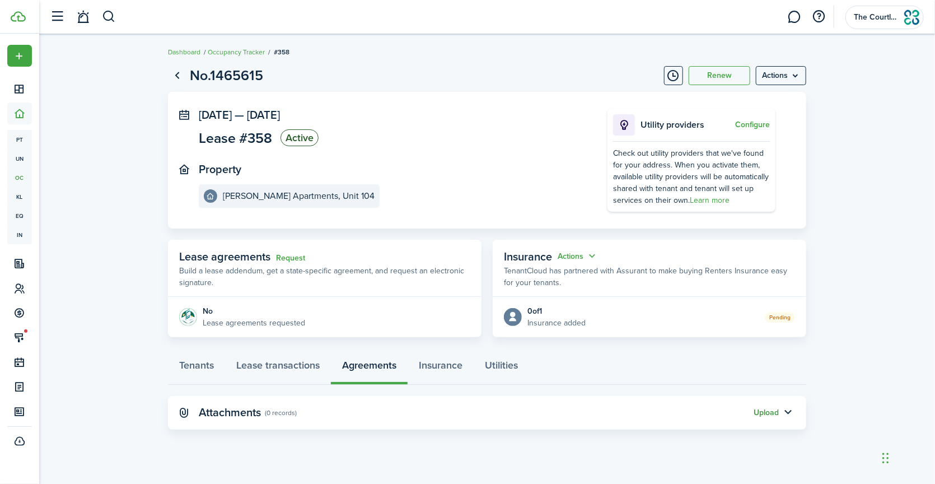
click at [769, 409] on button "Upload" at bounding box center [766, 412] width 25 height 9
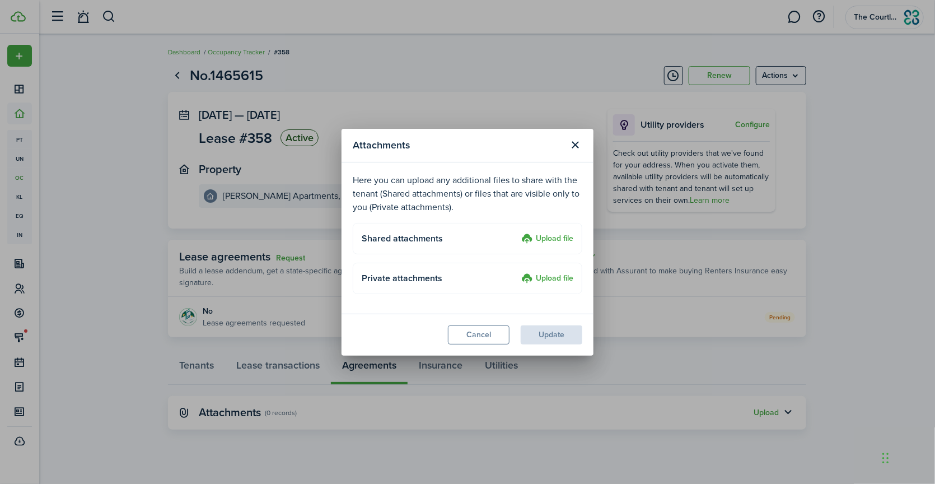
click at [558, 236] on label "Upload file" at bounding box center [547, 238] width 52 height 13
click at [518, 232] on input "Upload file" at bounding box center [518, 232] width 0 height 0
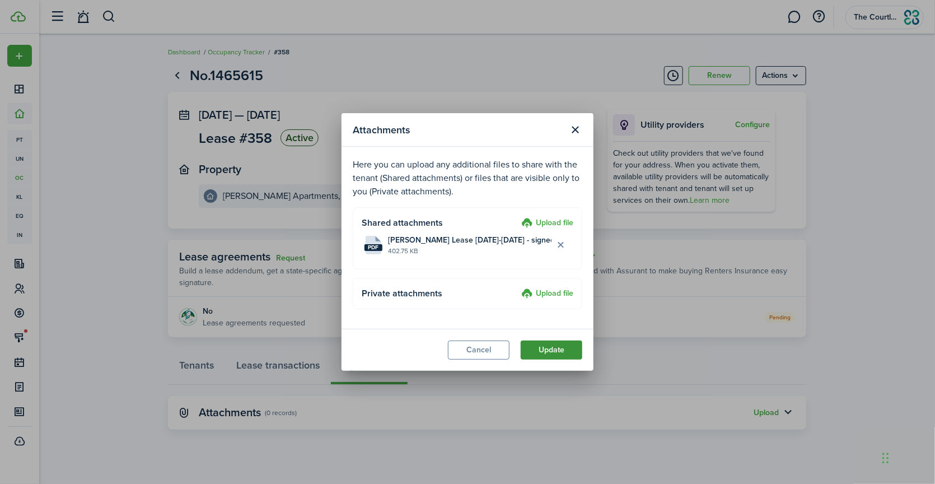
click at [545, 351] on button "Update" at bounding box center [552, 350] width 62 height 19
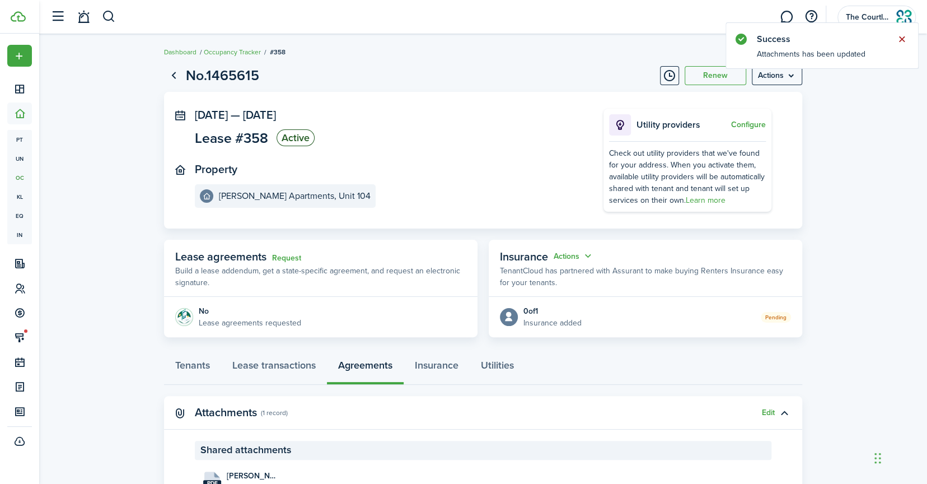
click at [898, 37] on button "Close notify" at bounding box center [902, 39] width 16 height 16
click at [175, 49] on link "Dashboard" at bounding box center [180, 52] width 32 height 10
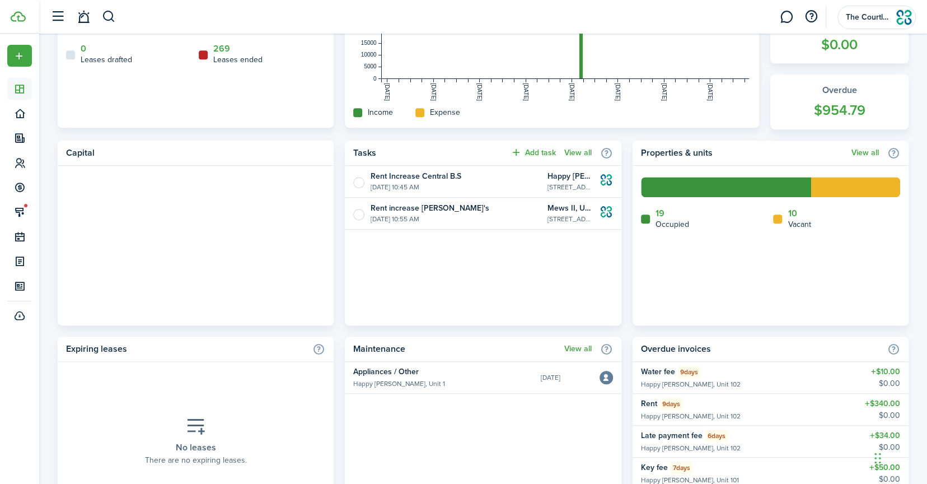
scroll to position [440, 0]
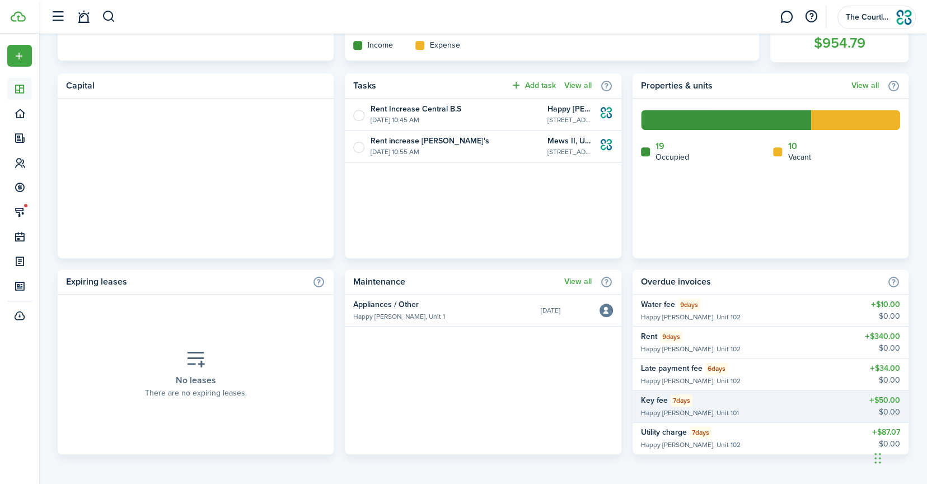
click at [703, 416] on widget-list-item-description "Happy [PERSON_NAME], Unit 101" at bounding box center [720, 413] width 159 height 10
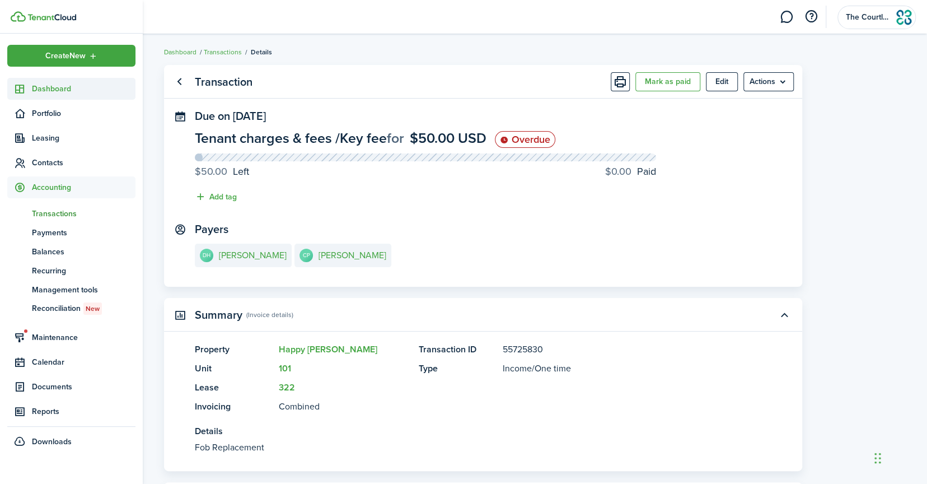
click at [31, 86] on link "Dashboard" at bounding box center [71, 89] width 128 height 22
